Goal: Task Accomplishment & Management: Complete application form

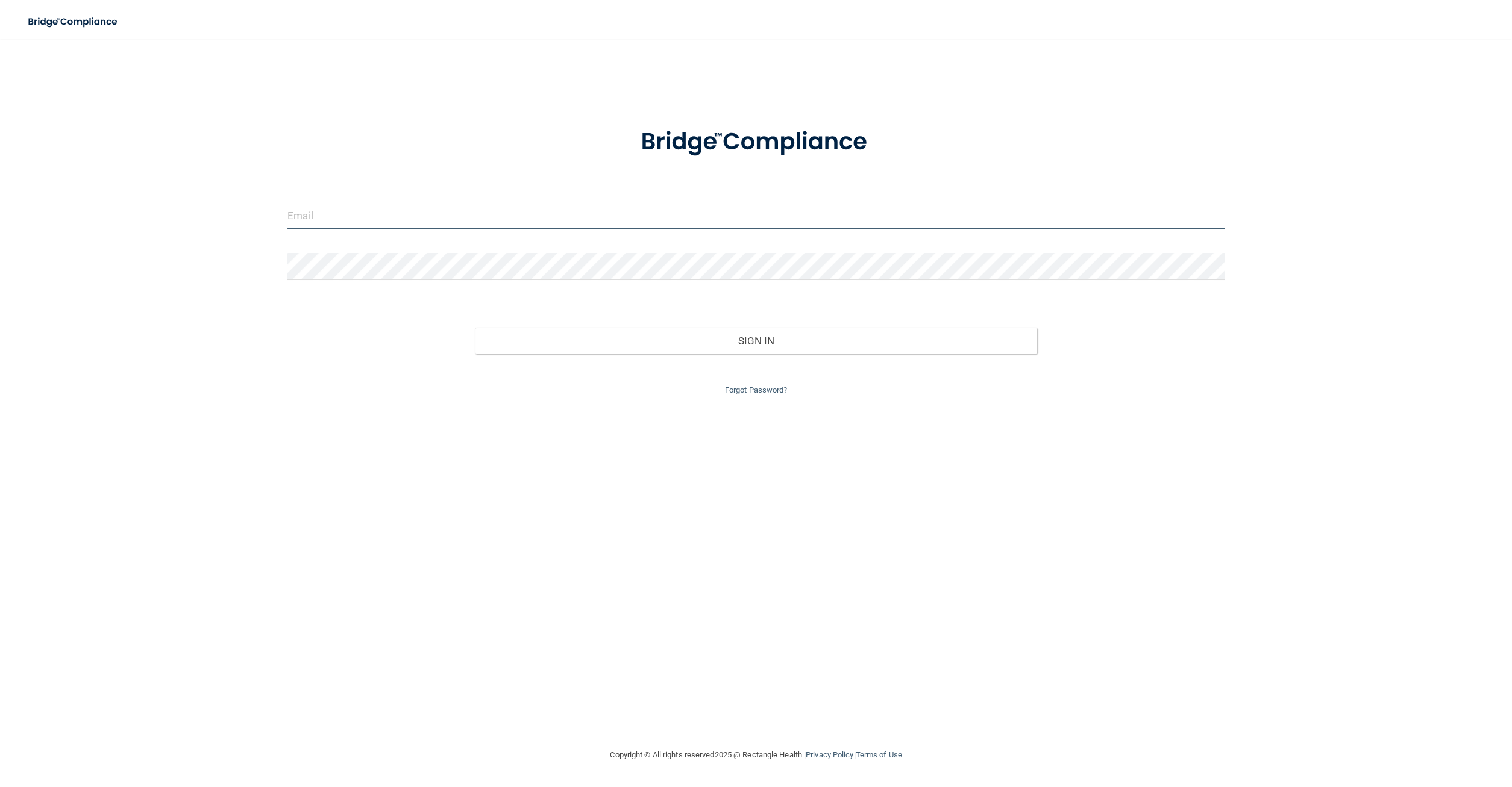
click at [568, 219] on input "email" at bounding box center [756, 216] width 937 height 27
type input "[EMAIL_ADDRESS][DOMAIN_NAME]"
click at [506, 75] on div "dentist@laramieriverdental.com Invalid email/password. You don't have permissio…" at bounding box center [756, 394] width 1464 height 685
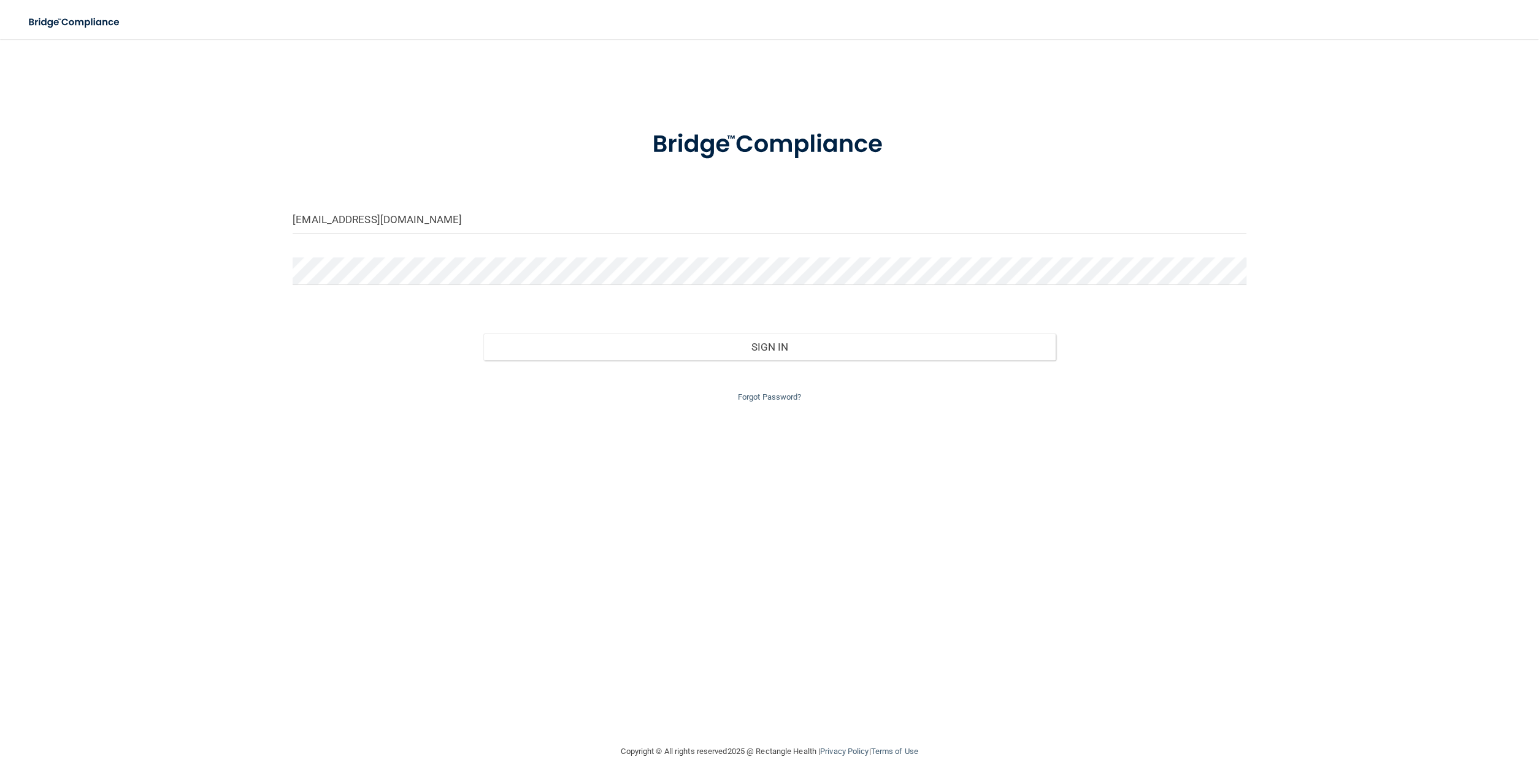
click at [1113, 150] on div at bounding box center [769, 144] width 972 height 64
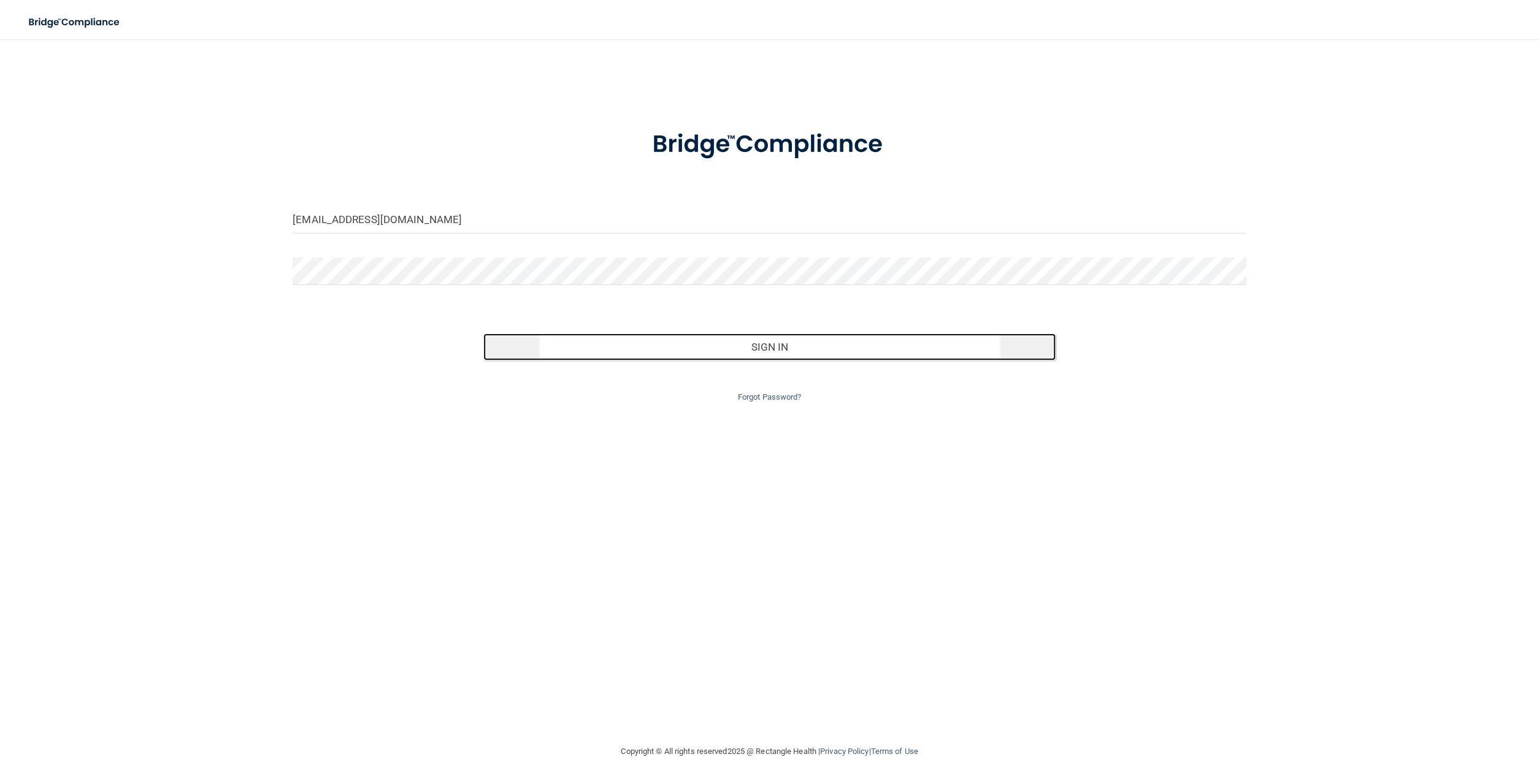
click at [779, 350] on button "Sign In" at bounding box center [769, 347] width 572 height 27
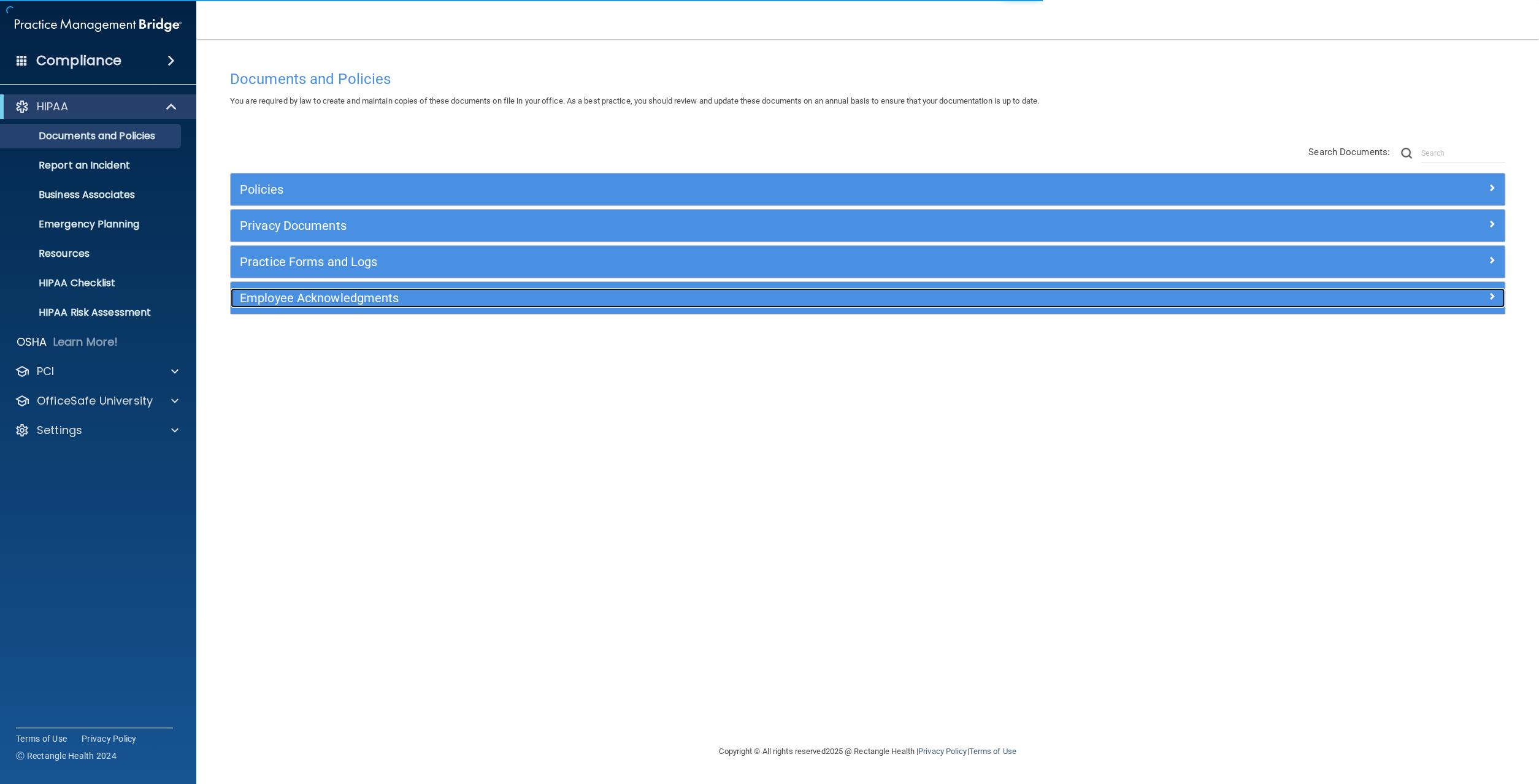
click at [428, 304] on h5 "Employee Acknowledgments" at bounding box center [708, 298] width 937 height 14
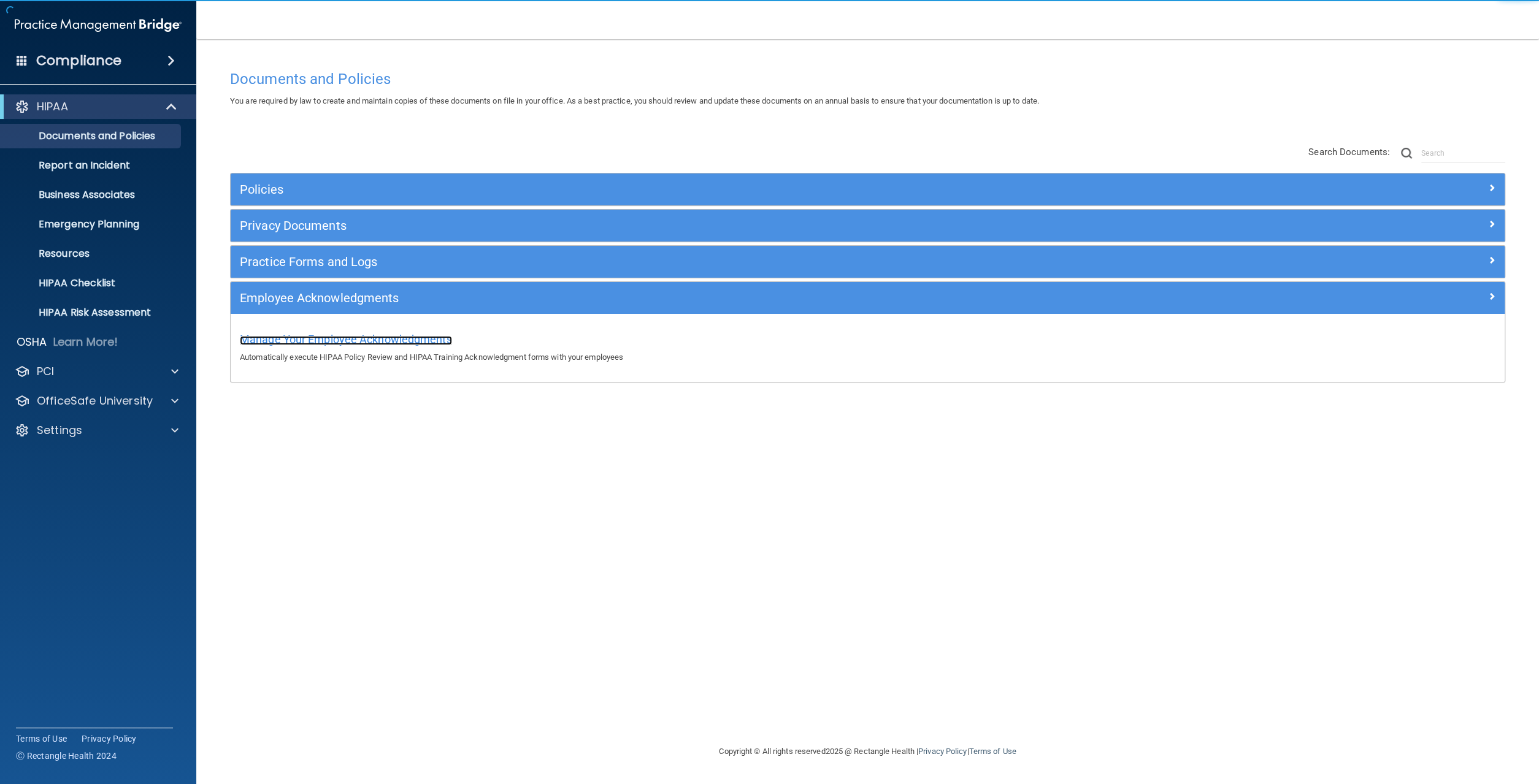
click at [398, 338] on span "Manage Your Employee Acknowledgments" at bounding box center [346, 340] width 212 height 13
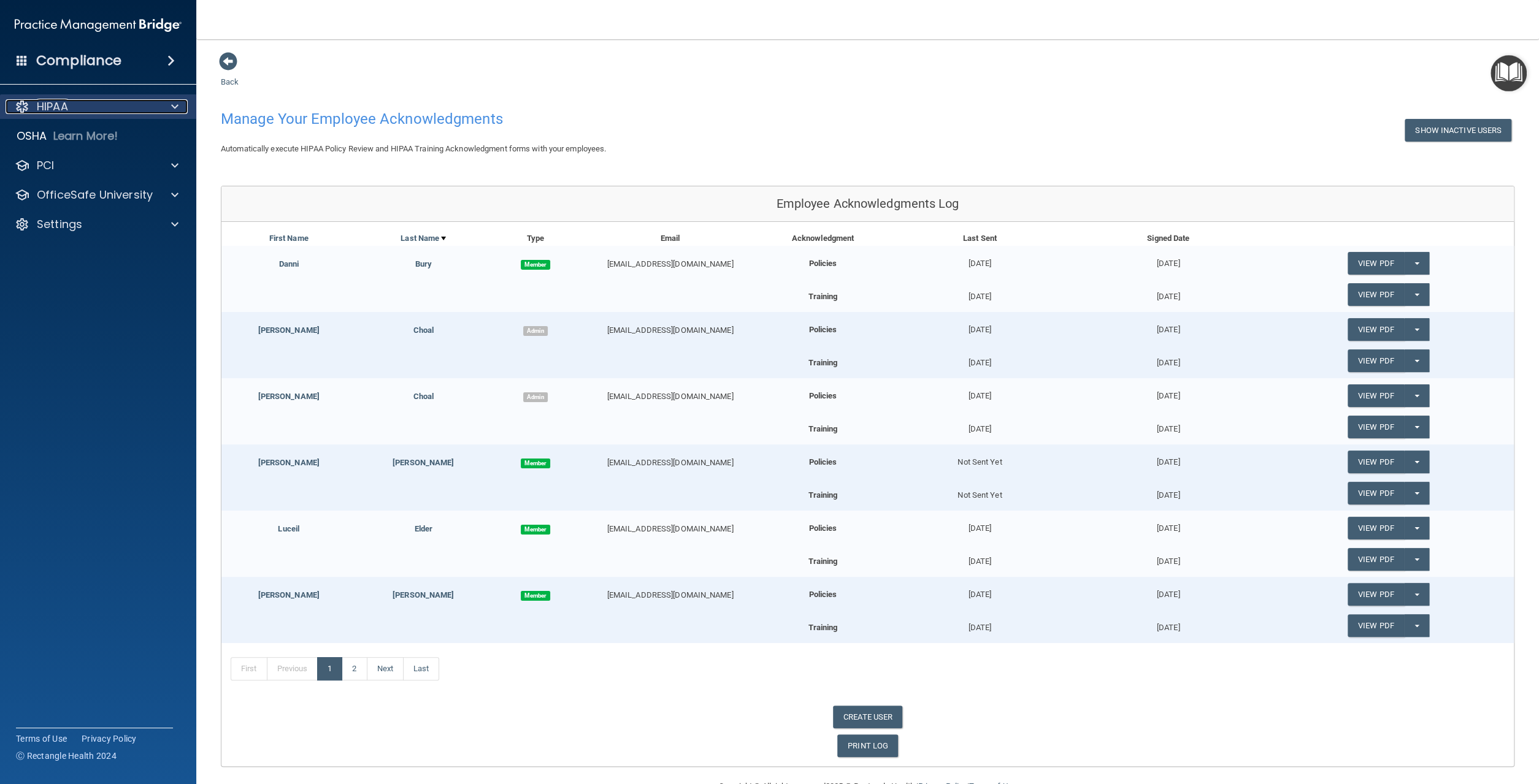
click at [156, 109] on div "HIPAA" at bounding box center [81, 107] width 152 height 14
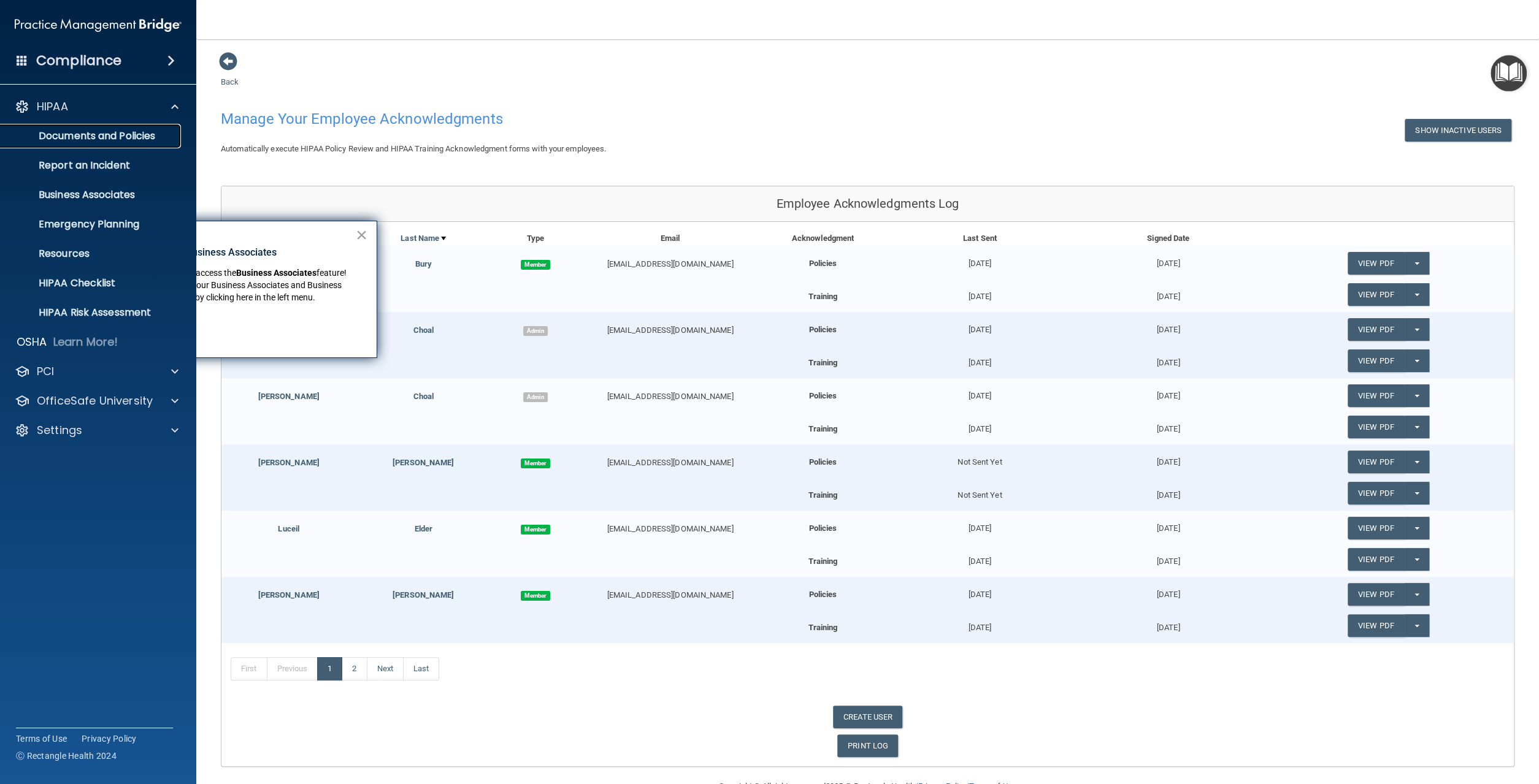
click at [121, 136] on p "Documents and Policies" at bounding box center [91, 136] width 167 height 12
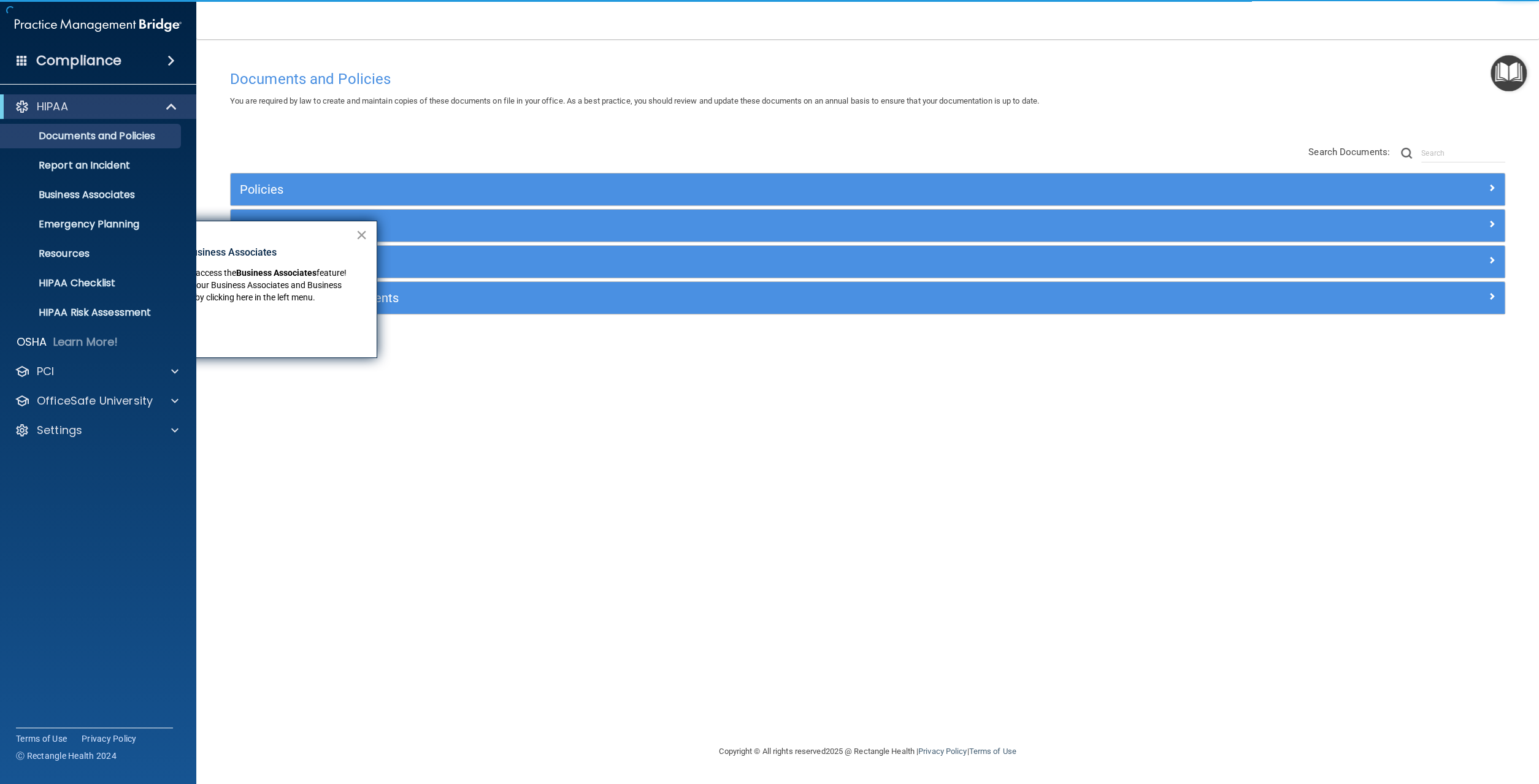
click at [366, 236] on button "×" at bounding box center [361, 235] width 12 height 20
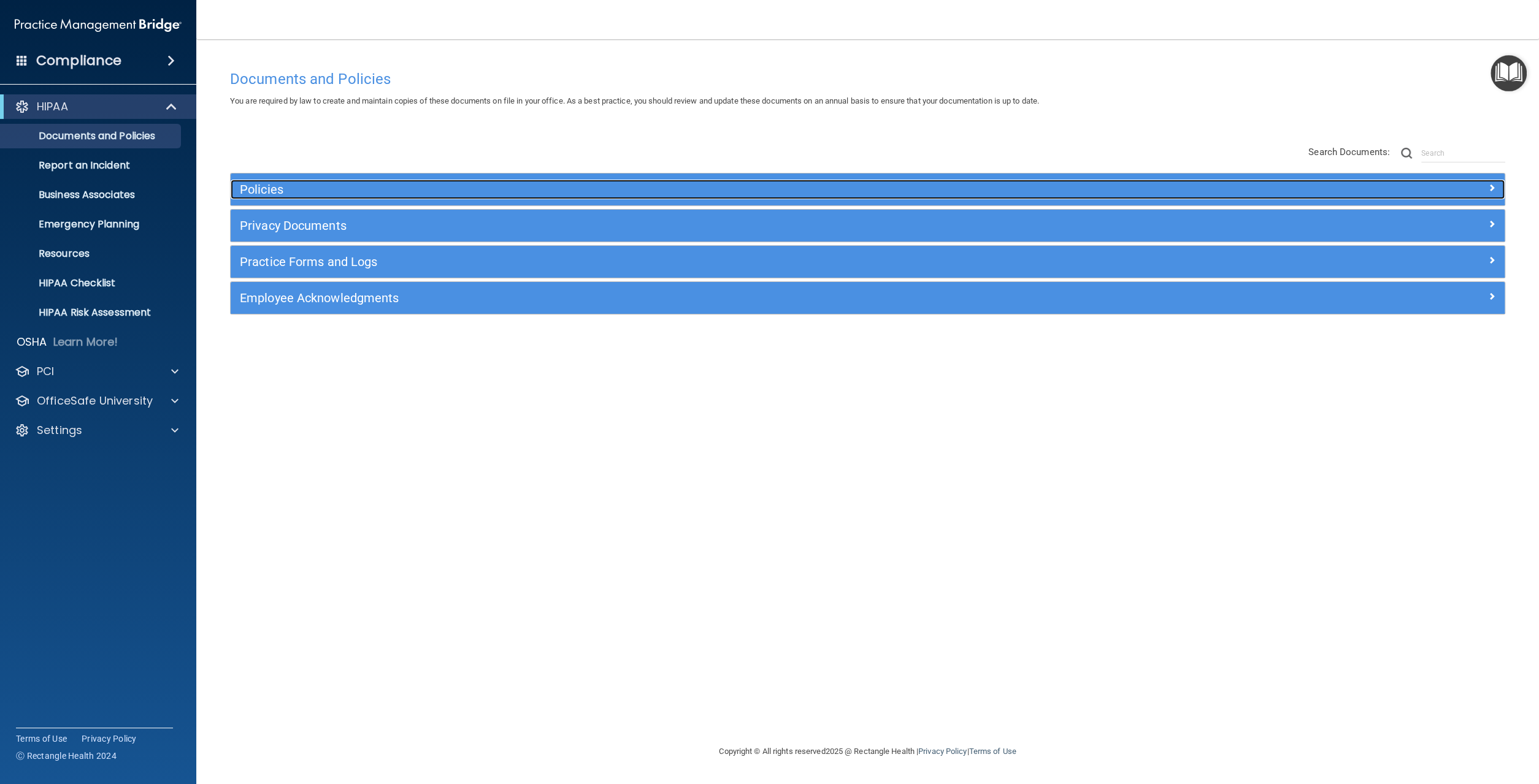
click at [378, 188] on h5 "Policies" at bounding box center [708, 189] width 937 height 14
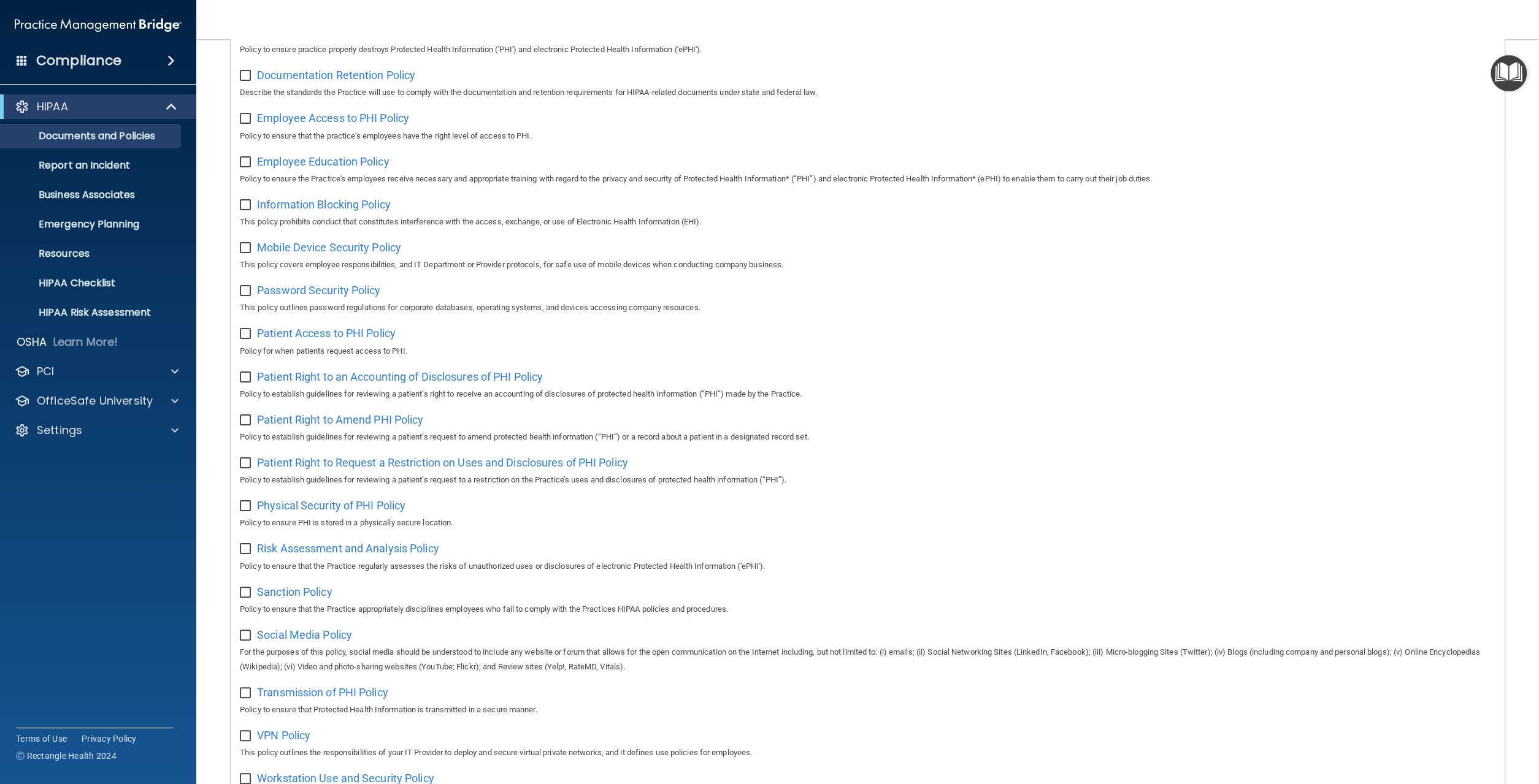
scroll to position [330, 0]
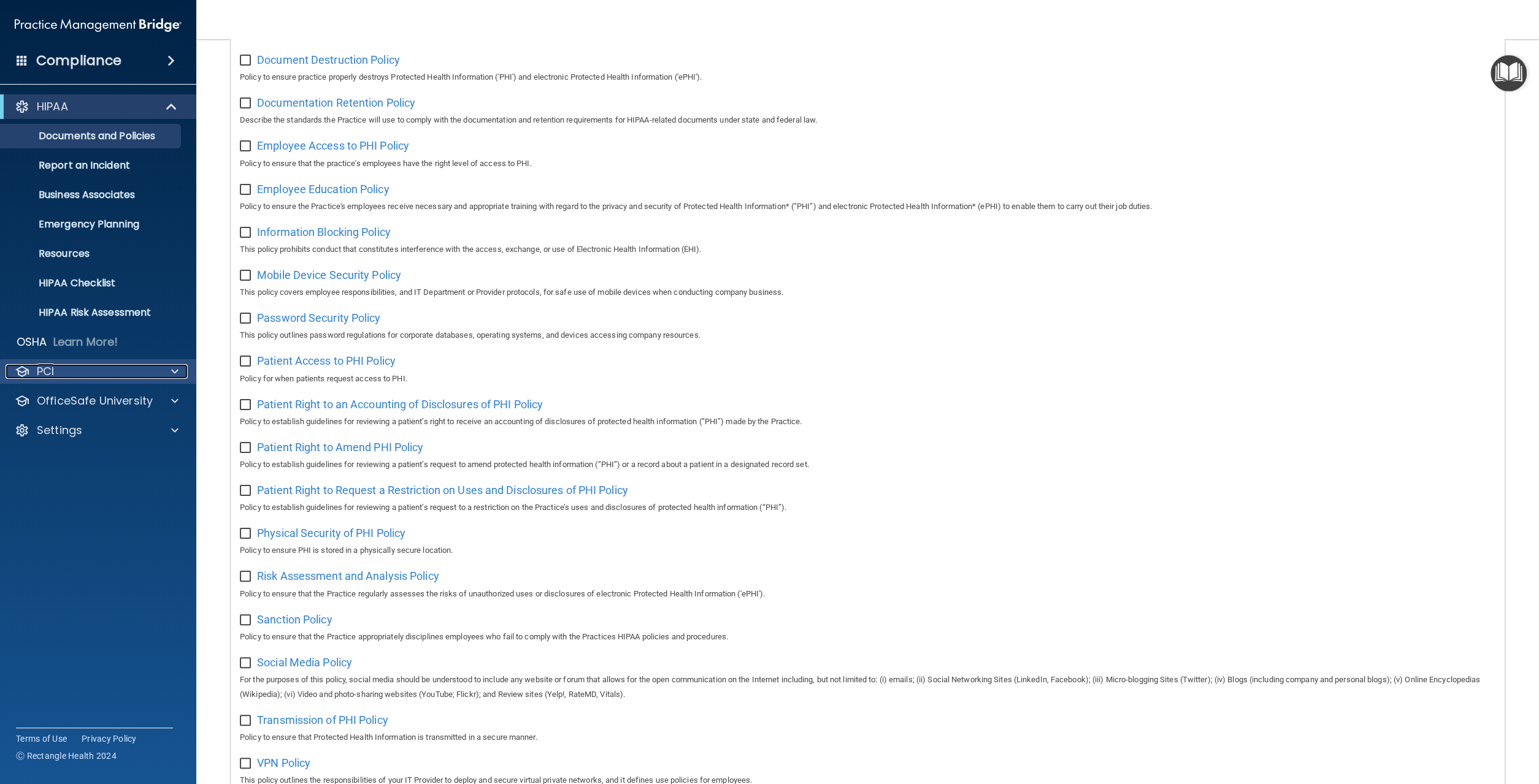
click at [77, 374] on div "PCI" at bounding box center [81, 372] width 152 height 14
click at [87, 409] on div "OfficeSafe University" at bounding box center [98, 401] width 197 height 24
click at [175, 401] on span at bounding box center [174, 401] width 7 height 14
click at [89, 435] on p "HIPAA Training" at bounding box center [58, 430] width 101 height 12
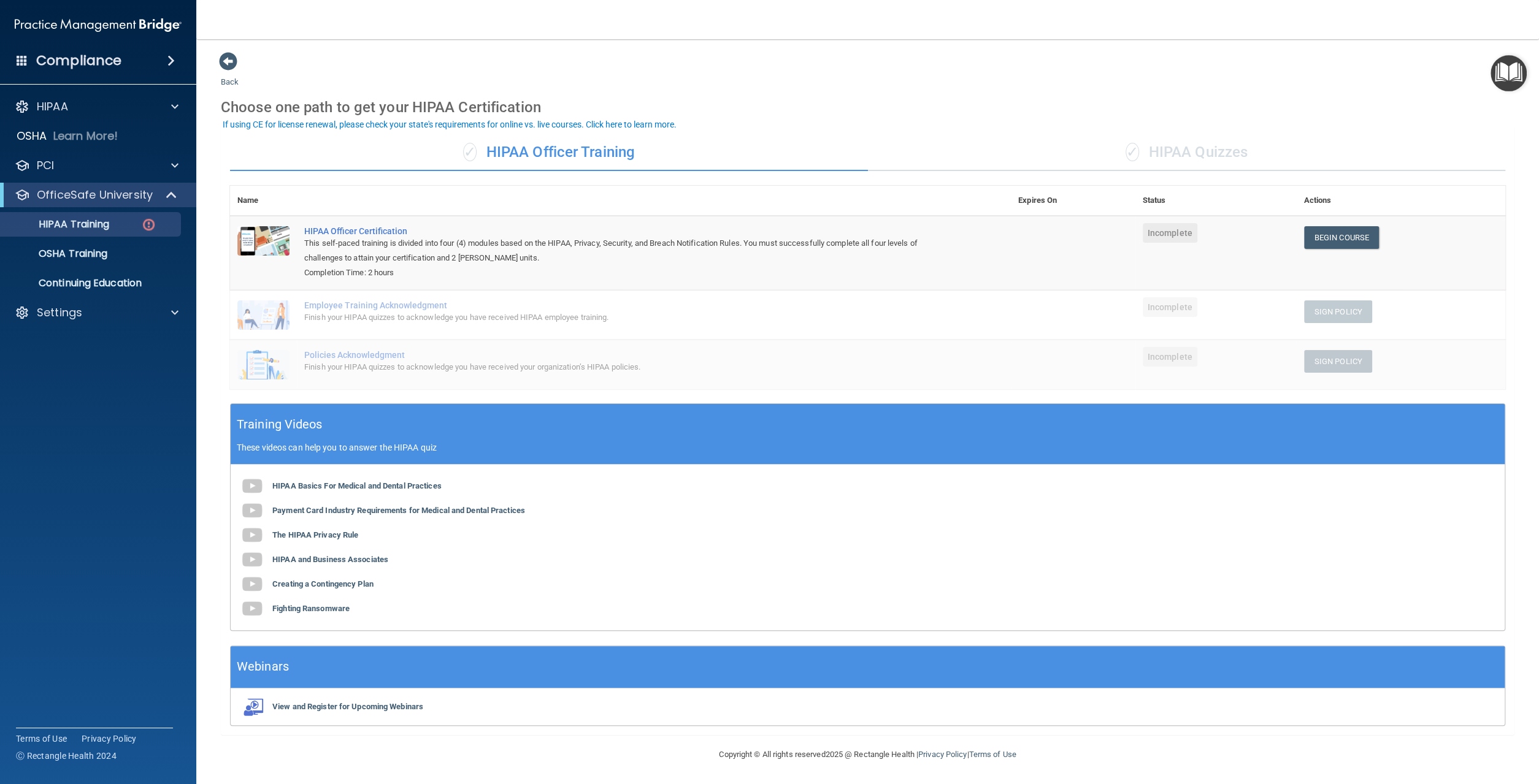
click at [491, 313] on div "Finish your HIPAA quizzes to acknowledge you have received HIPAA employee train…" at bounding box center [627, 317] width 645 height 14
click at [509, 313] on div "Finish your HIPAA quizzes to acknowledge you have received HIPAA employee train…" at bounding box center [627, 317] width 645 height 14
click at [1176, 146] on div "✓ HIPAA Quizzes" at bounding box center [1186, 153] width 638 height 37
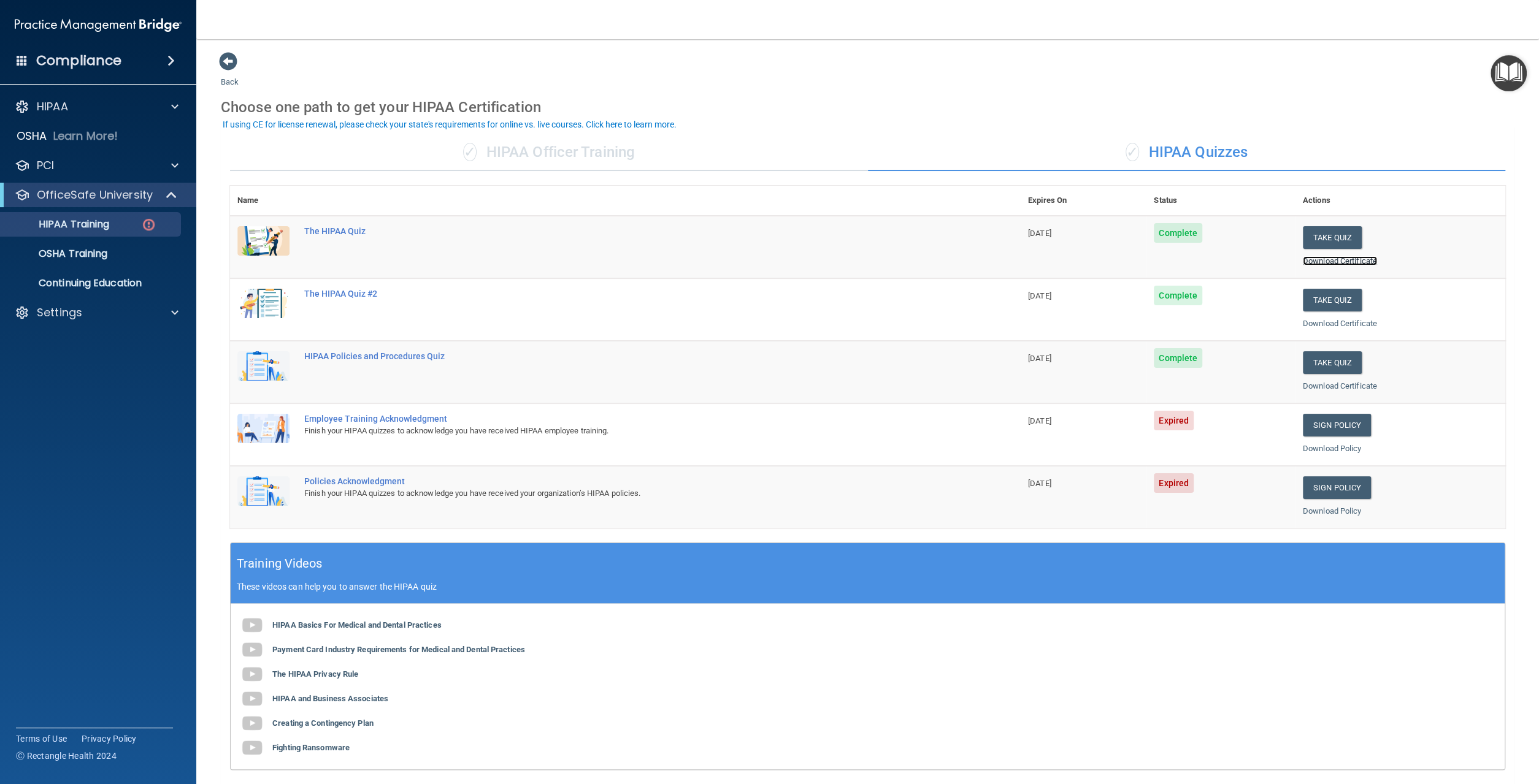
click at [1322, 260] on link "Download Certificate" at bounding box center [1340, 261] width 74 height 9
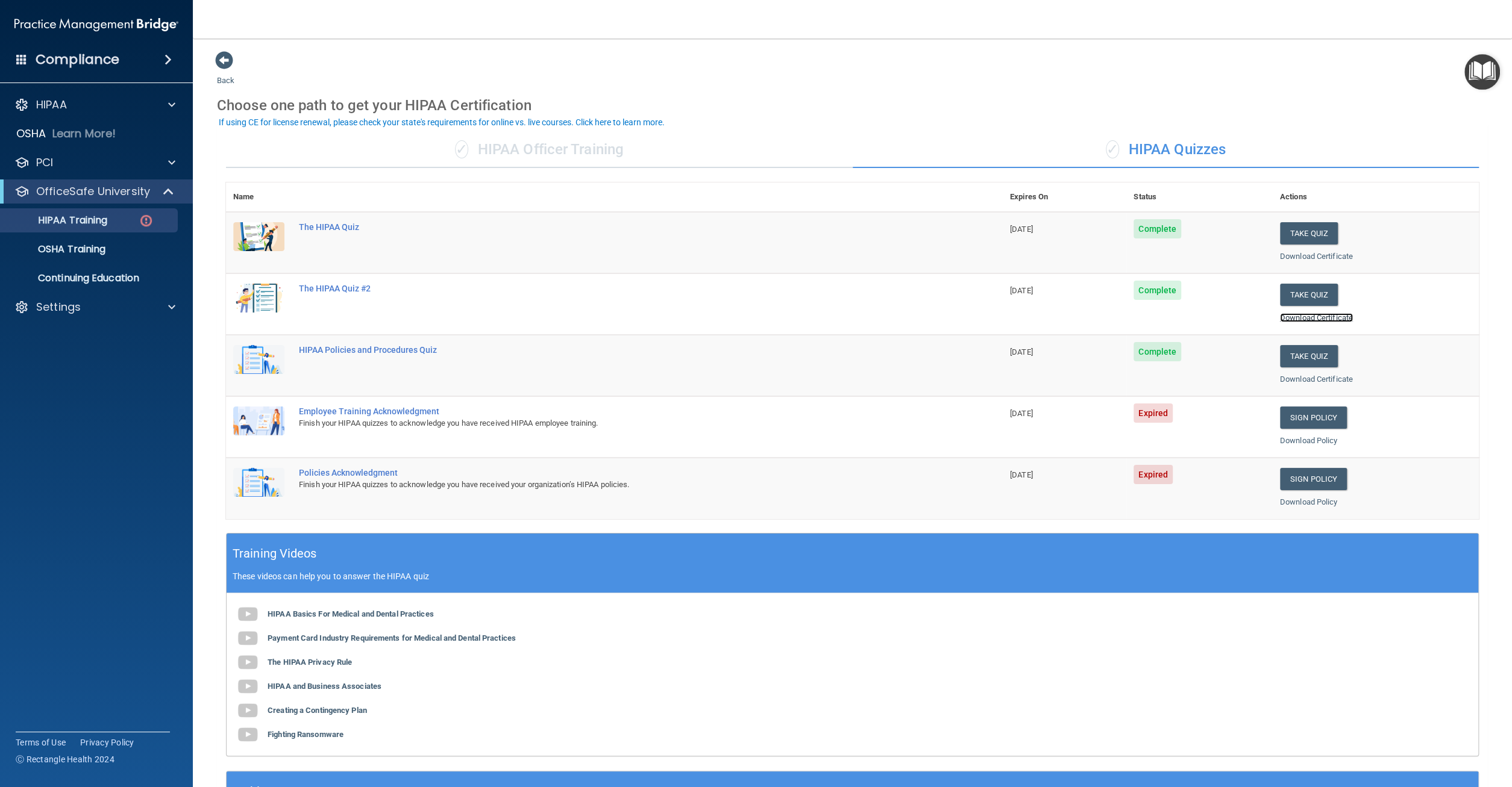
click at [1287, 316] on link "Download Certificate" at bounding box center [1316, 318] width 73 height 9
click at [1324, 377] on link "Download Certificate" at bounding box center [1316, 379] width 73 height 9
click at [1308, 419] on link "Sign Policy" at bounding box center [1314, 417] width 67 height 23
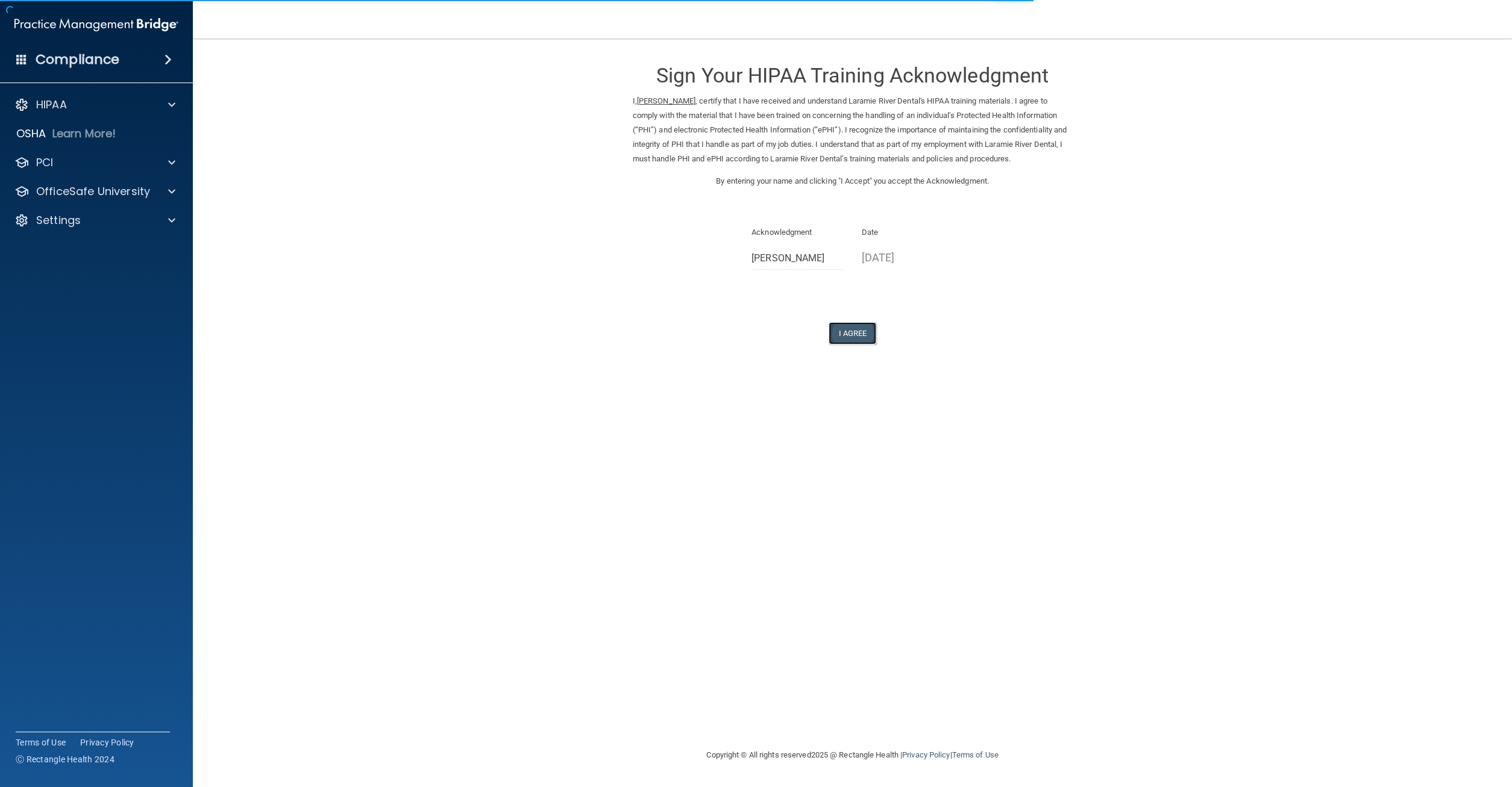
click at [861, 338] on button "I Agree" at bounding box center [852, 333] width 48 height 23
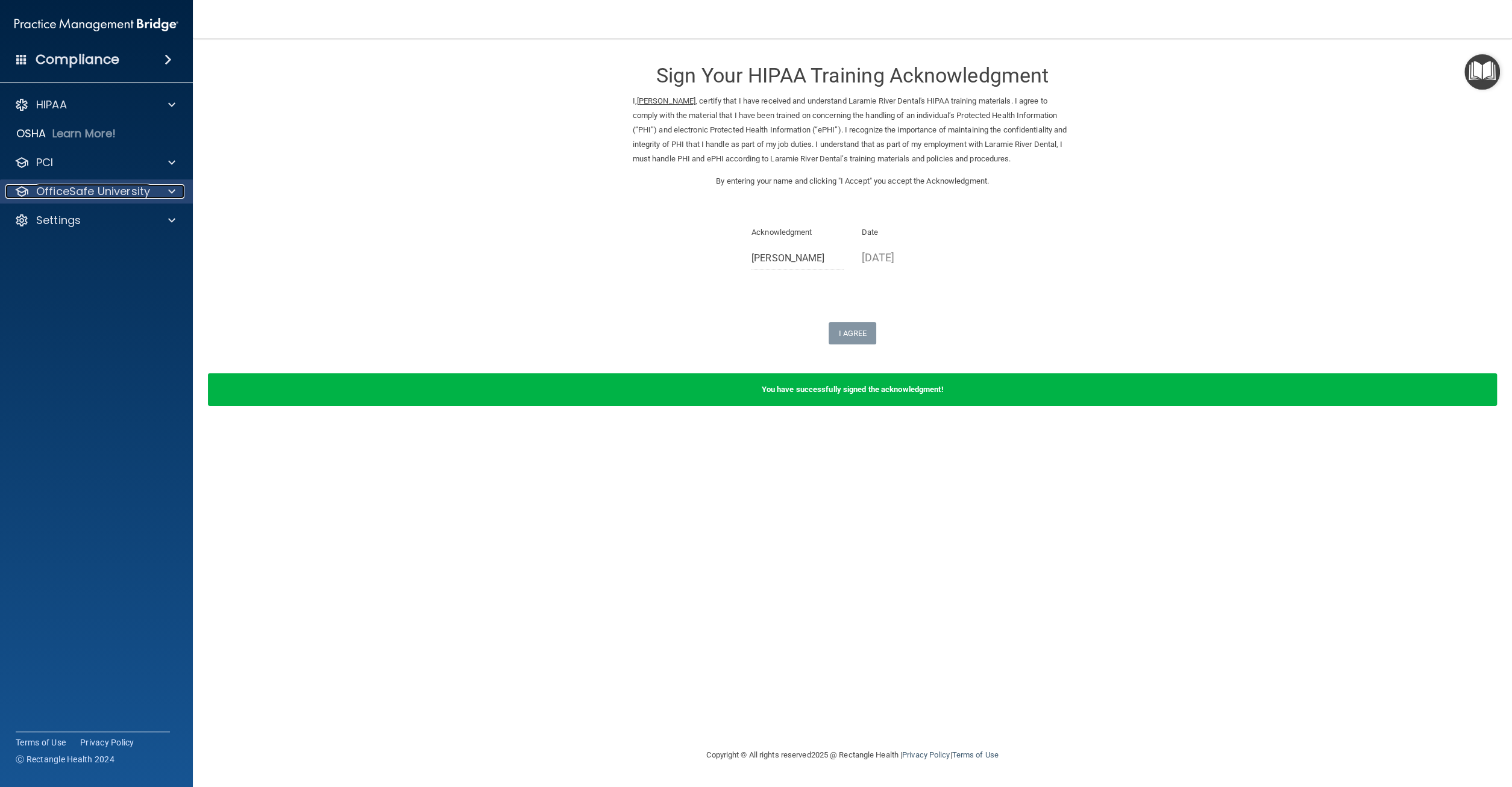
click at [174, 198] on span at bounding box center [171, 191] width 7 height 14
click at [107, 216] on p "HIPAA Training" at bounding box center [57, 220] width 99 height 12
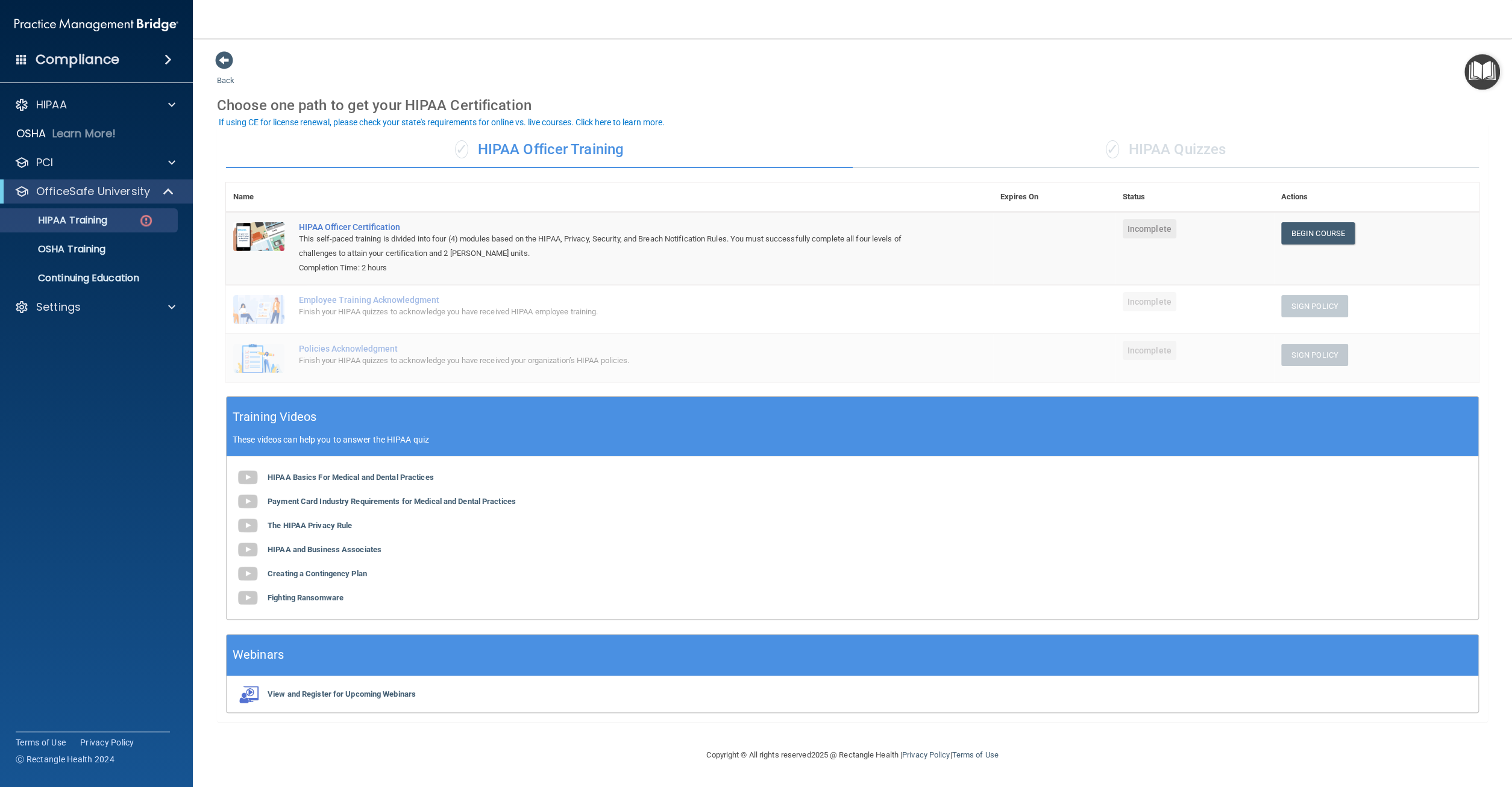
click at [1165, 146] on div "✓ HIPAA Quizzes" at bounding box center [1165, 150] width 627 height 36
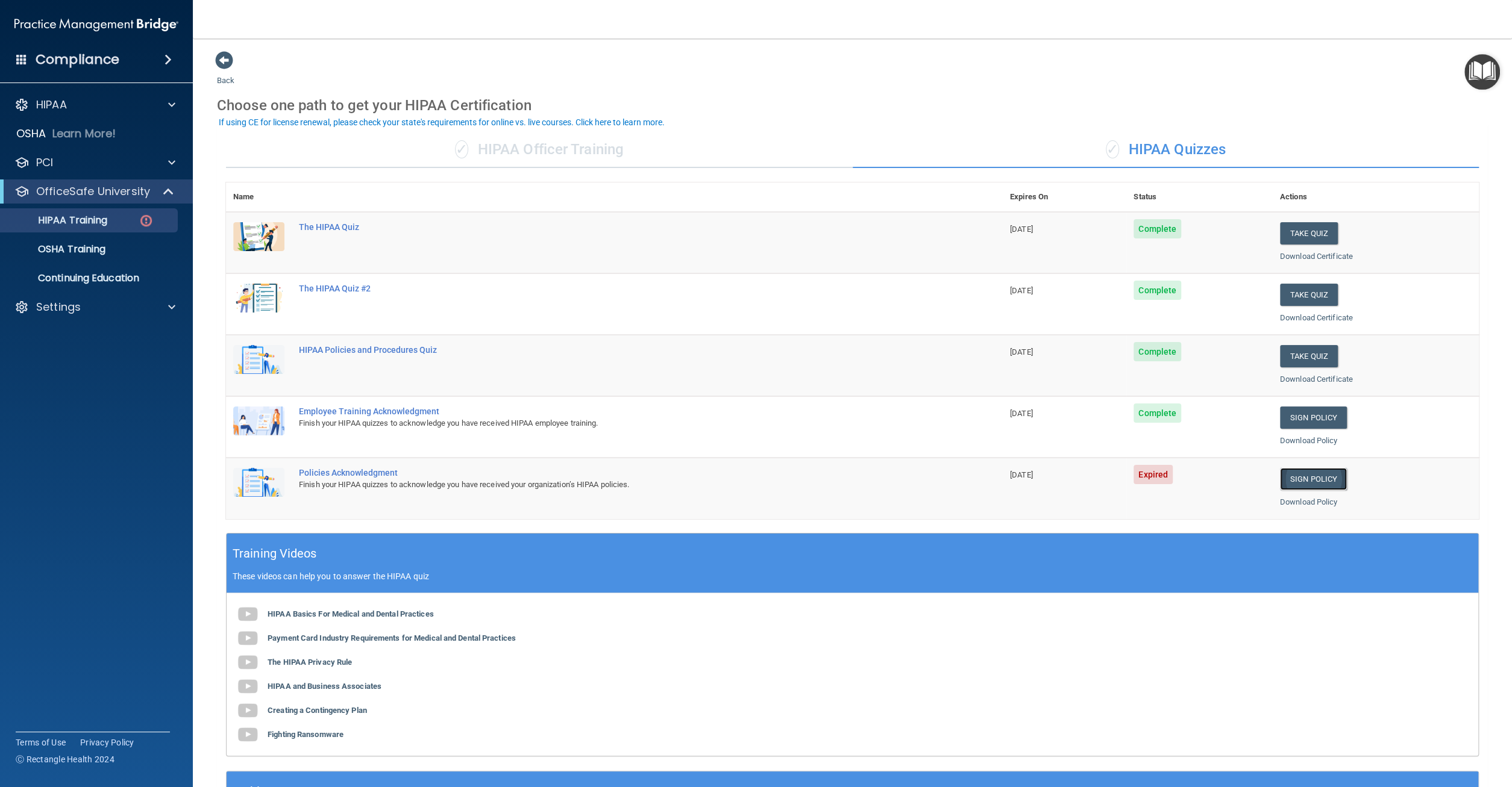
click at [1305, 477] on link "Sign Policy" at bounding box center [1314, 479] width 67 height 23
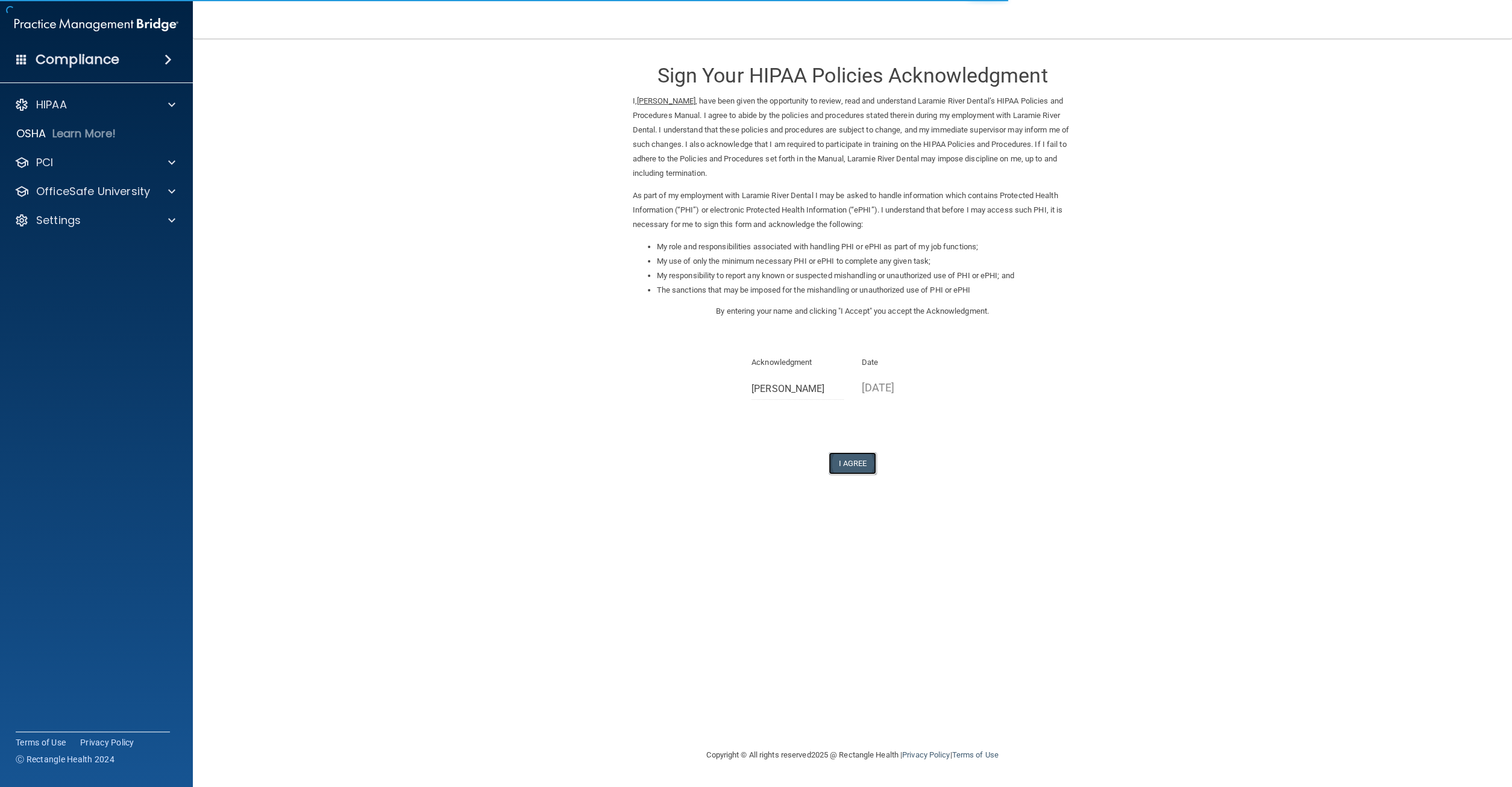
click at [859, 468] on button "I Agree" at bounding box center [852, 463] width 48 height 23
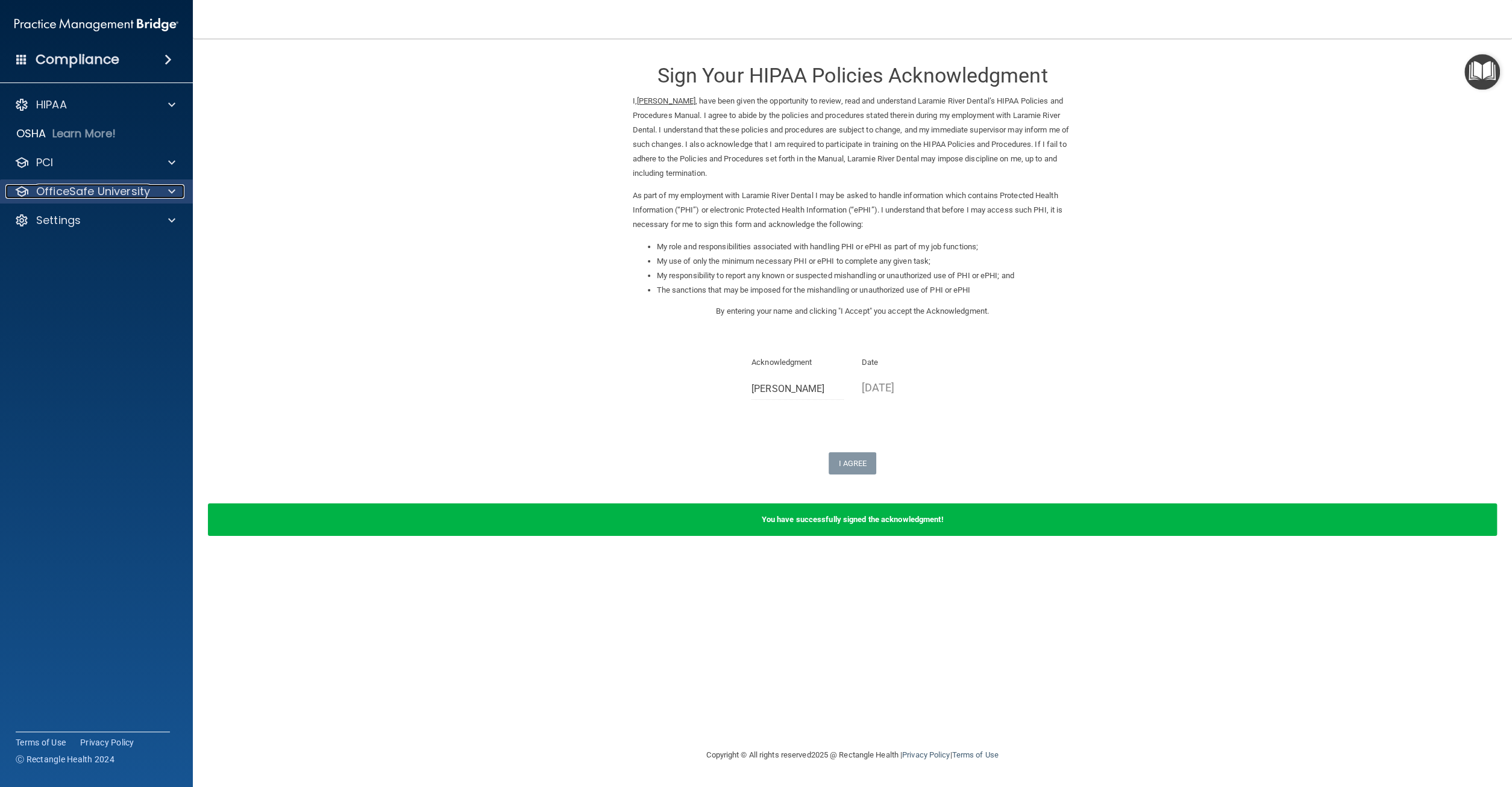
click at [153, 194] on div "OfficeSafe University" at bounding box center [80, 191] width 149 height 14
click at [93, 227] on p "HIPAA Training" at bounding box center [57, 220] width 99 height 12
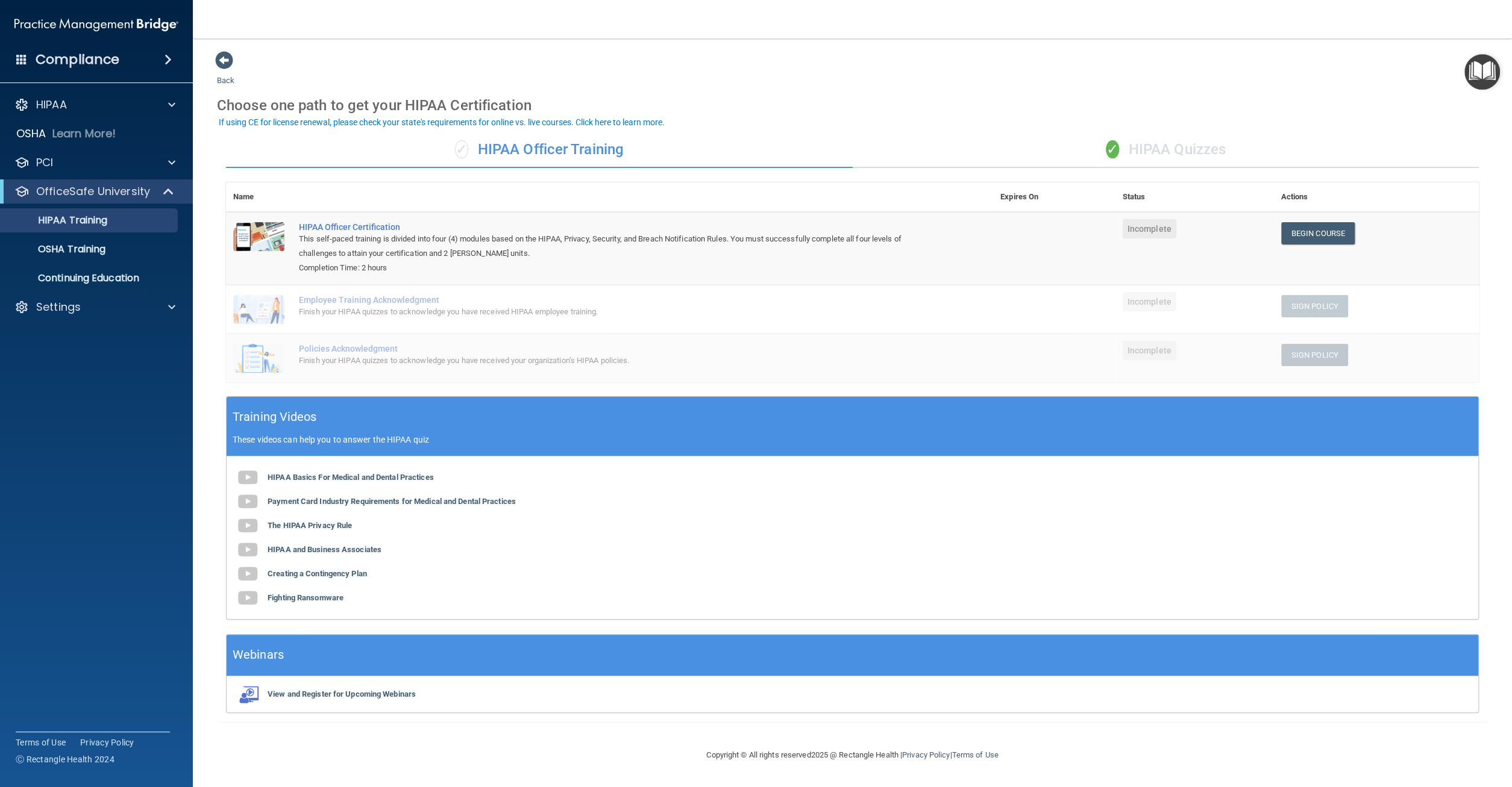
click at [1175, 149] on div "✓ HIPAA Quizzes" at bounding box center [1165, 150] width 627 height 36
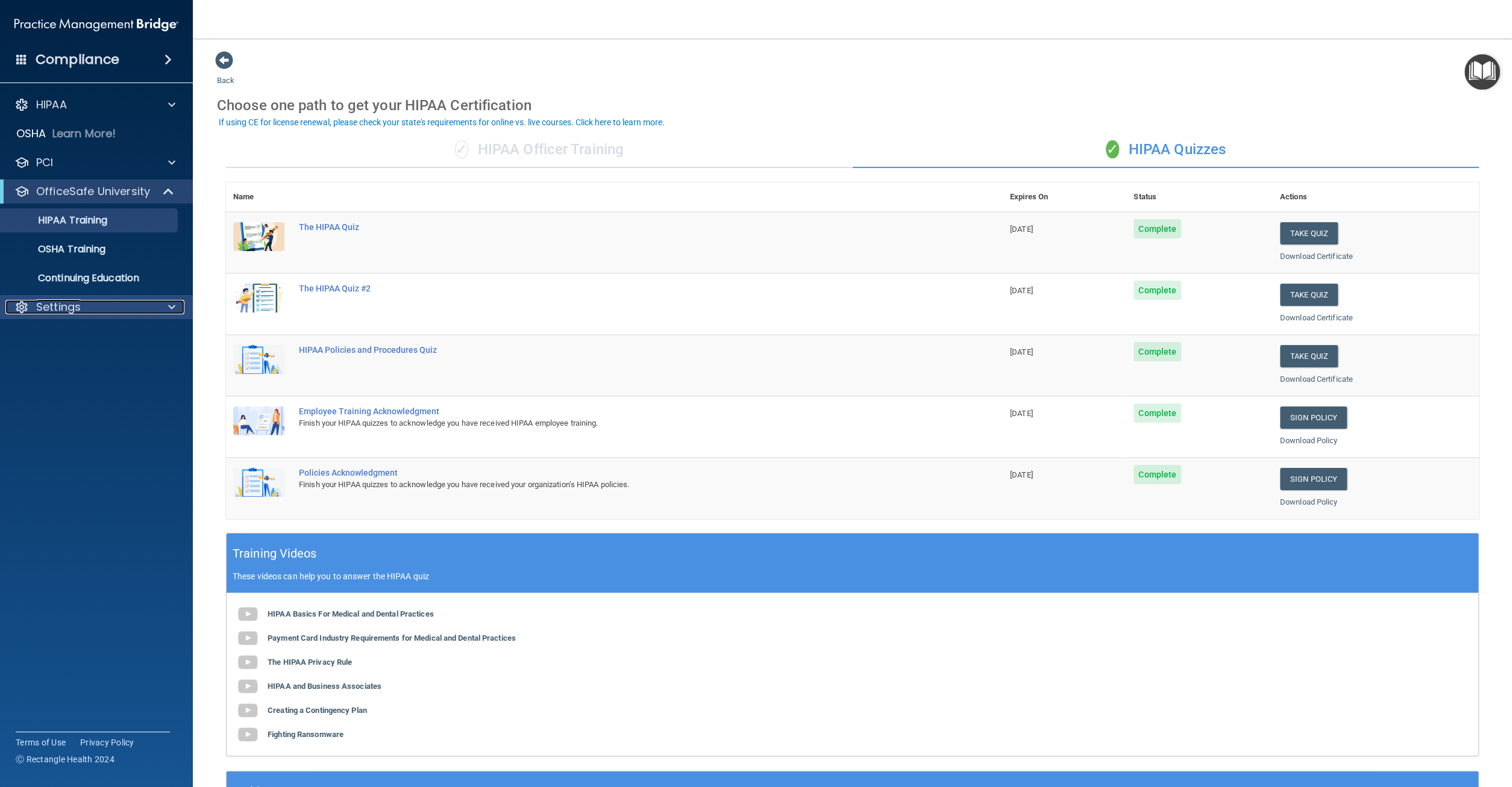
click at [175, 310] on span at bounding box center [171, 307] width 7 height 14
click at [64, 422] on p "Sign Out" at bounding box center [90, 422] width 164 height 12
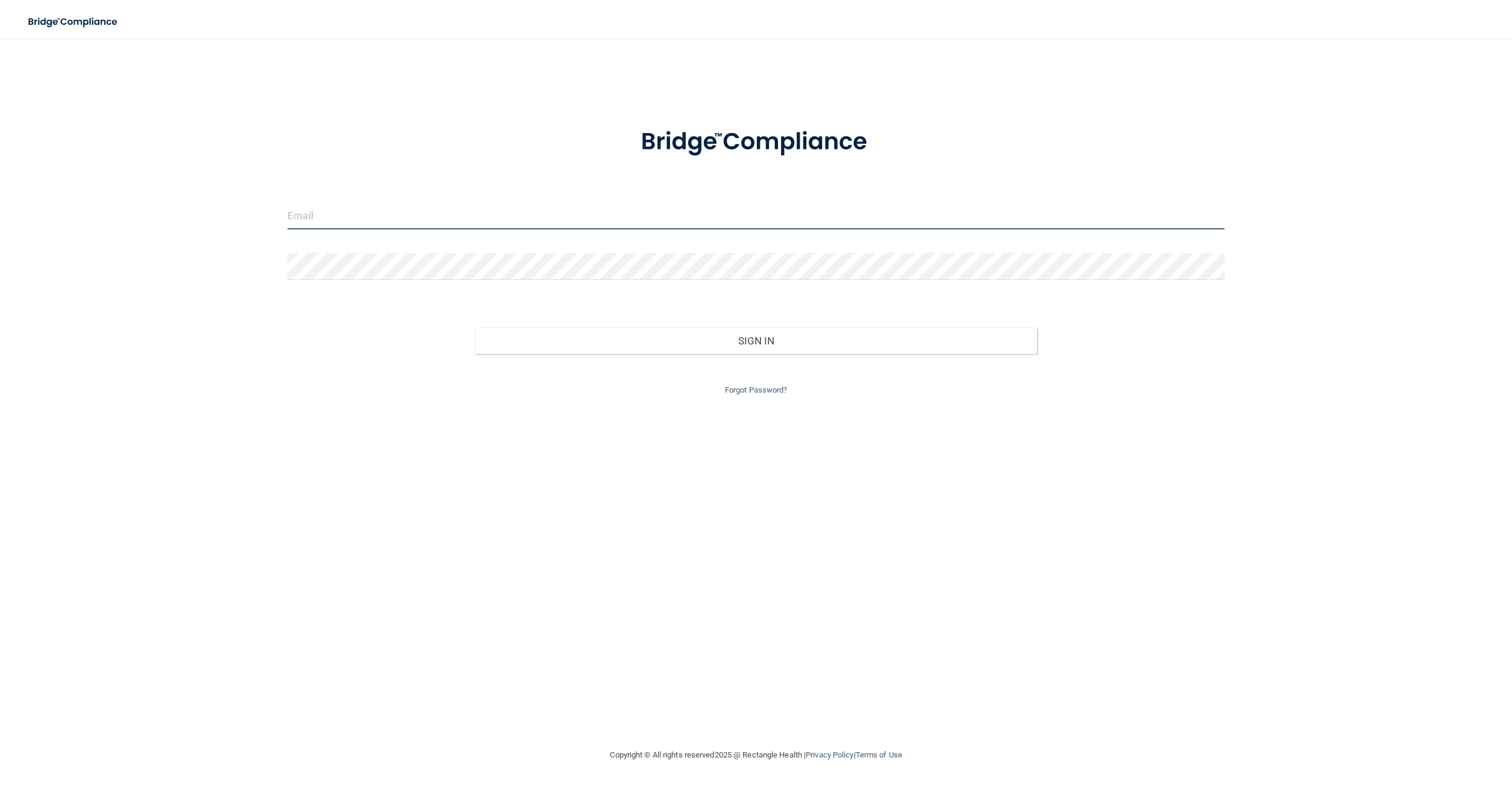
click at [560, 214] on input "email" at bounding box center [756, 216] width 937 height 27
type input "[EMAIL_ADDRESS][DOMAIN_NAME]"
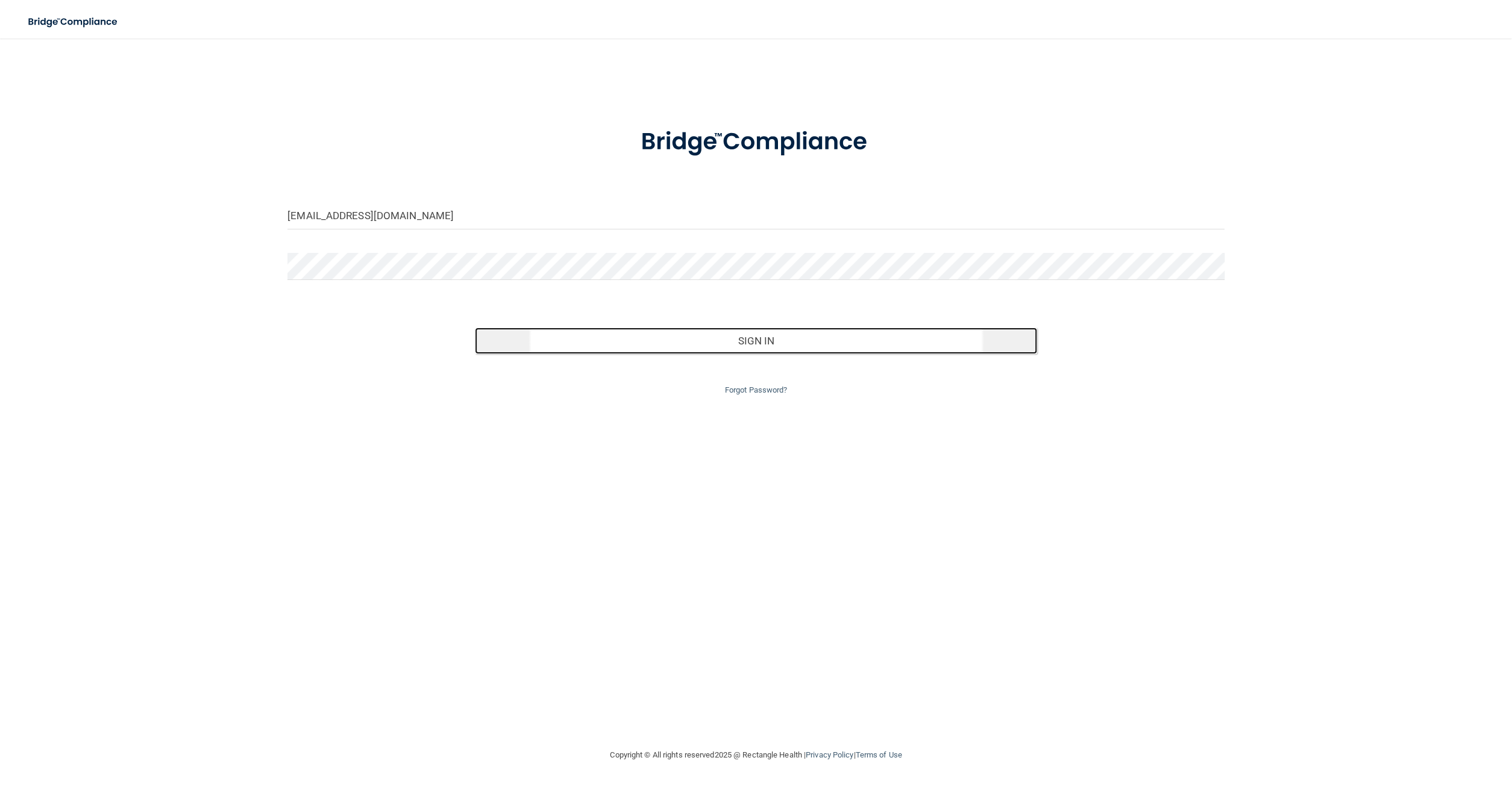
click at [775, 339] on button "Sign In" at bounding box center [756, 341] width 562 height 26
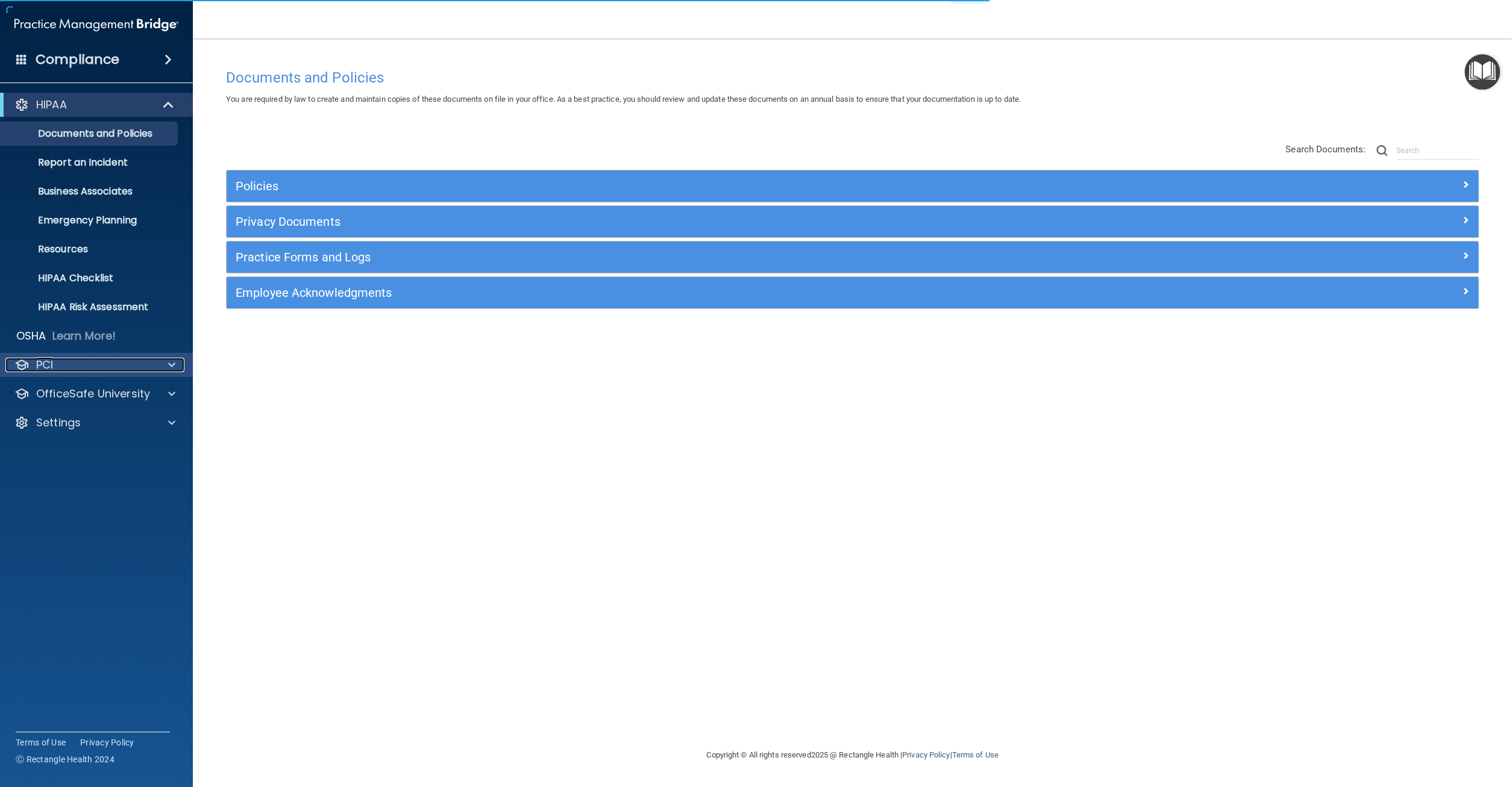
click at [173, 367] on span at bounding box center [171, 365] width 7 height 14
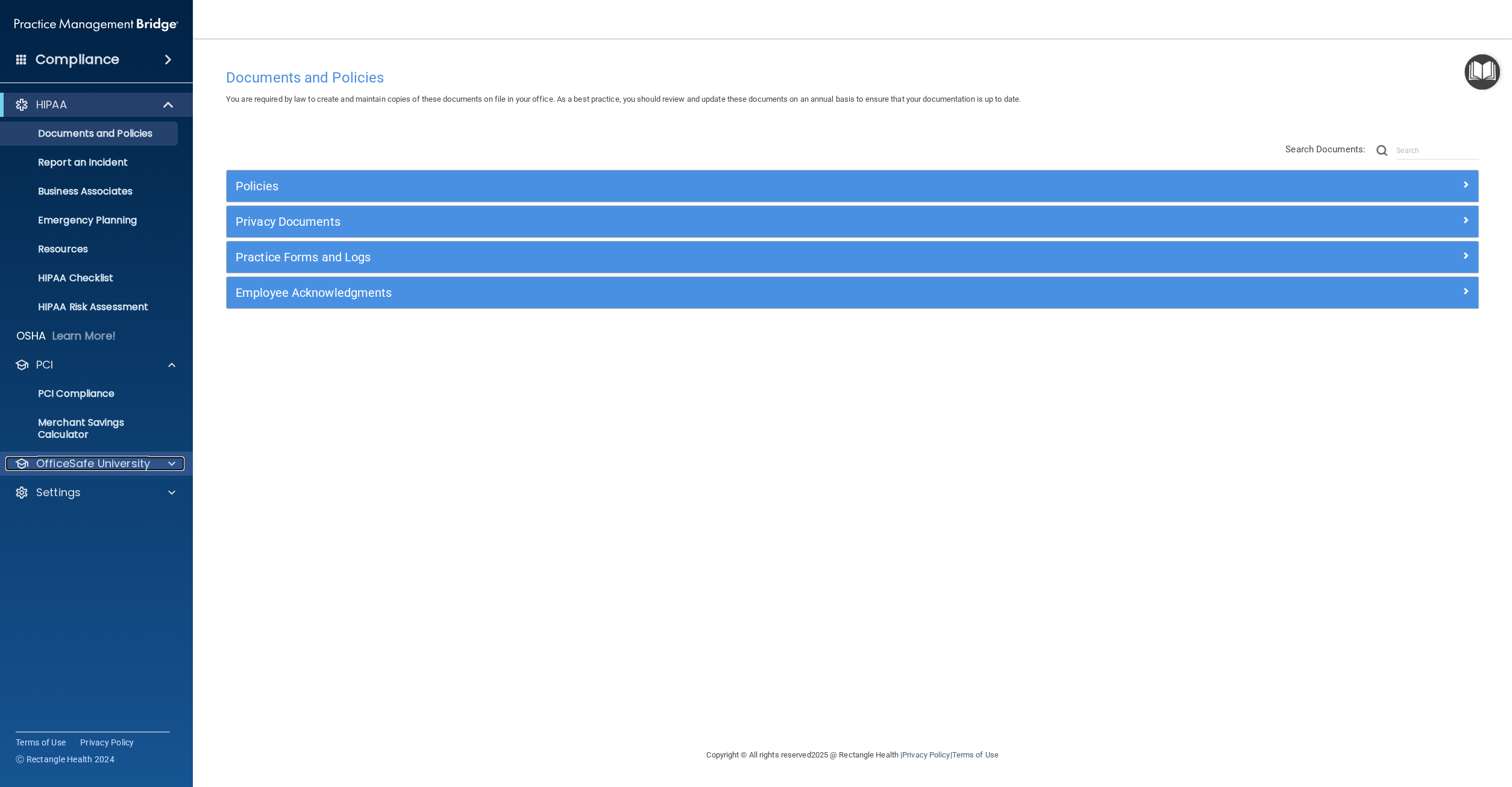
click at [140, 460] on p "OfficeSafe University" at bounding box center [93, 464] width 114 height 14
click at [91, 489] on p "HIPAA Training" at bounding box center [57, 493] width 99 height 12
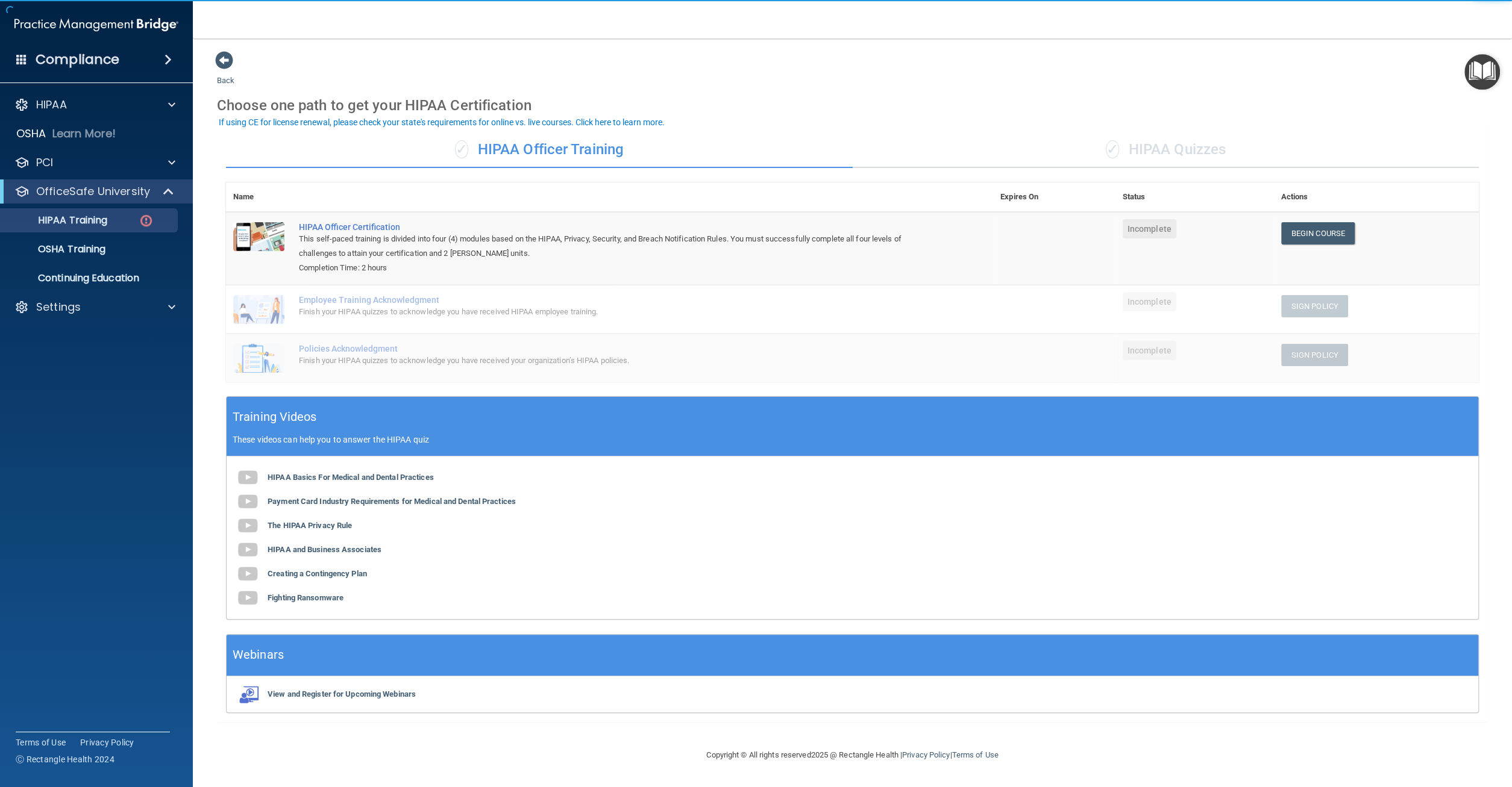
click at [1182, 151] on div "✓ HIPAA Quizzes" at bounding box center [1165, 150] width 627 height 36
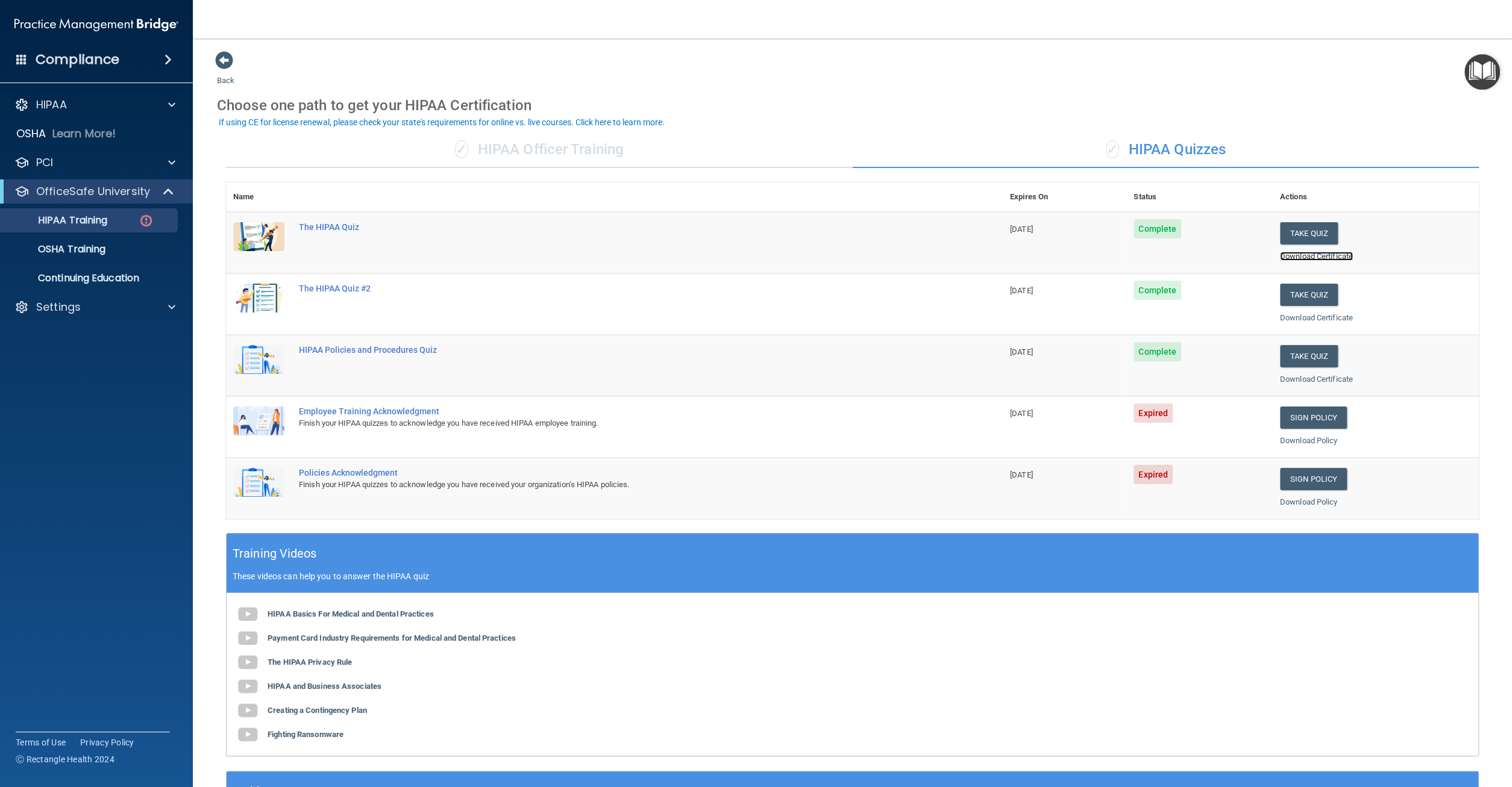
click at [1302, 255] on link "Download Certificate" at bounding box center [1316, 256] width 73 height 9
click at [1290, 315] on link "Download Certificate" at bounding box center [1316, 318] width 73 height 9
click at [1289, 375] on link "Download Certificate" at bounding box center [1316, 379] width 73 height 9
click at [1309, 415] on link "Sign Policy" at bounding box center [1314, 417] width 67 height 23
click at [1305, 477] on link "Sign Policy" at bounding box center [1314, 479] width 67 height 23
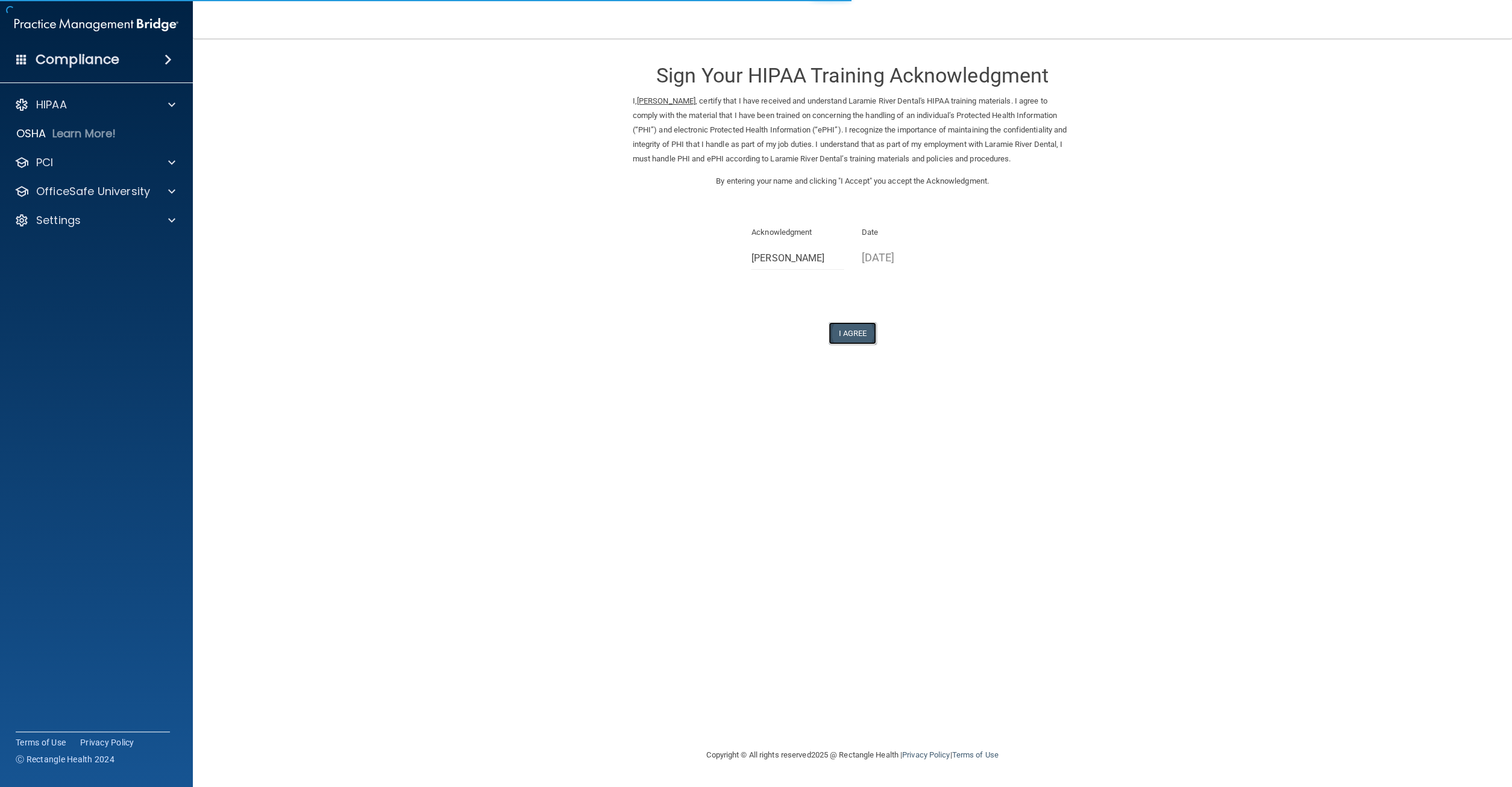
click at [862, 338] on button "I Agree" at bounding box center [852, 333] width 48 height 23
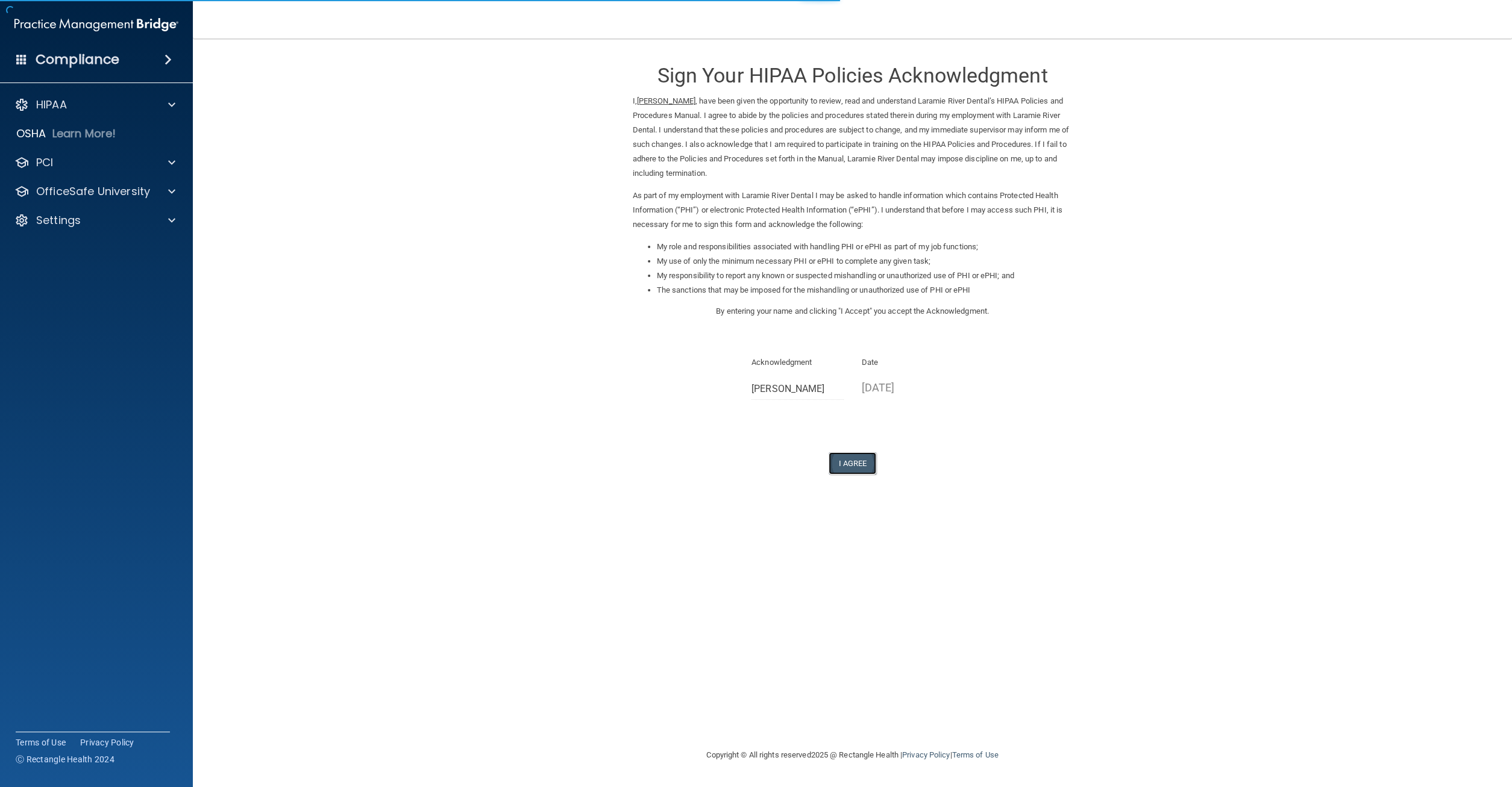
click at [849, 466] on button "I Agree" at bounding box center [852, 463] width 48 height 23
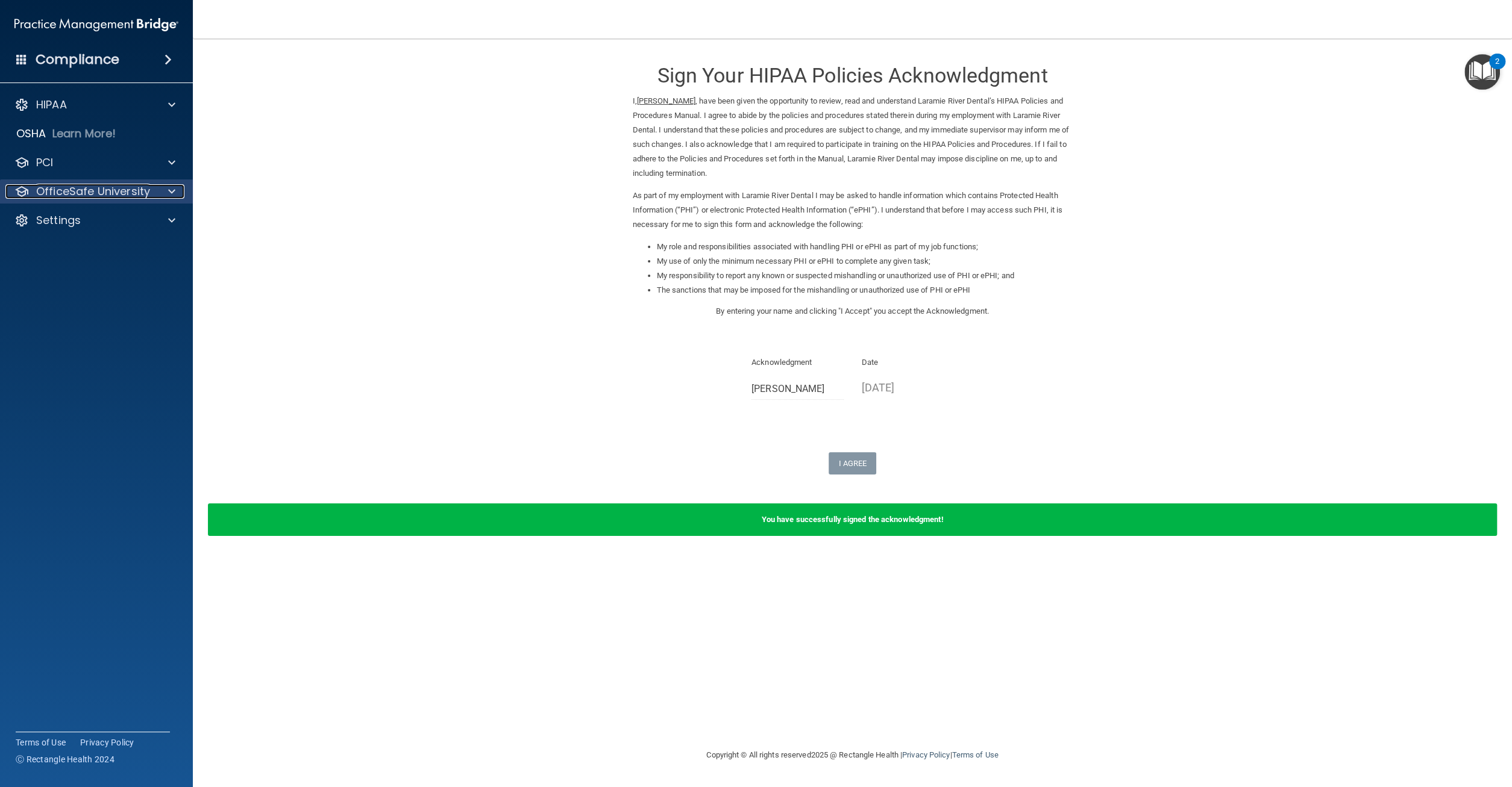
click at [176, 195] on div at bounding box center [169, 191] width 30 height 14
click at [107, 222] on p "HIPAA Training" at bounding box center [57, 220] width 99 height 12
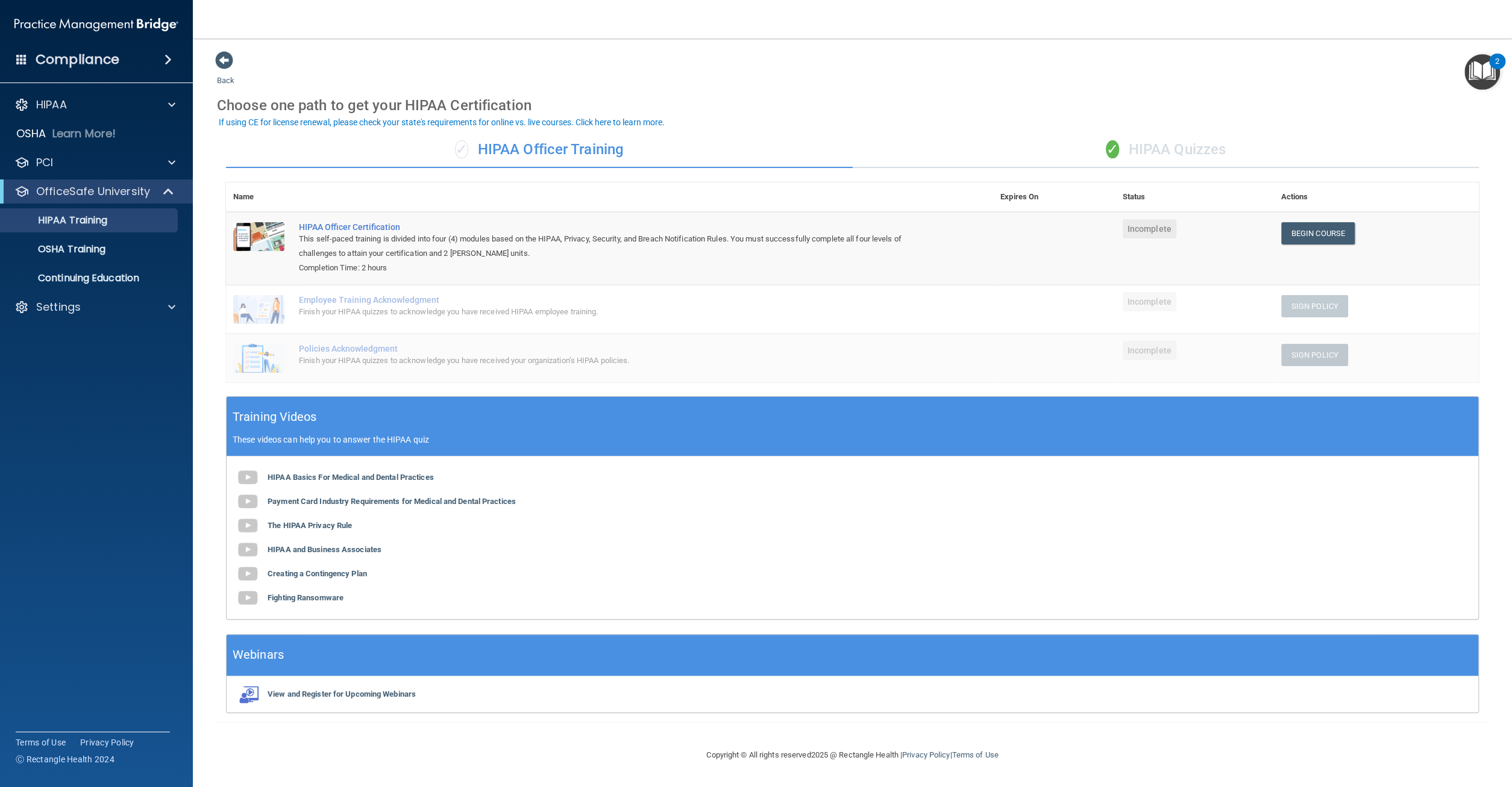
click at [1169, 146] on div "✓ HIPAA Quizzes" at bounding box center [1165, 150] width 627 height 36
